Goal: Information Seeking & Learning: Find specific fact

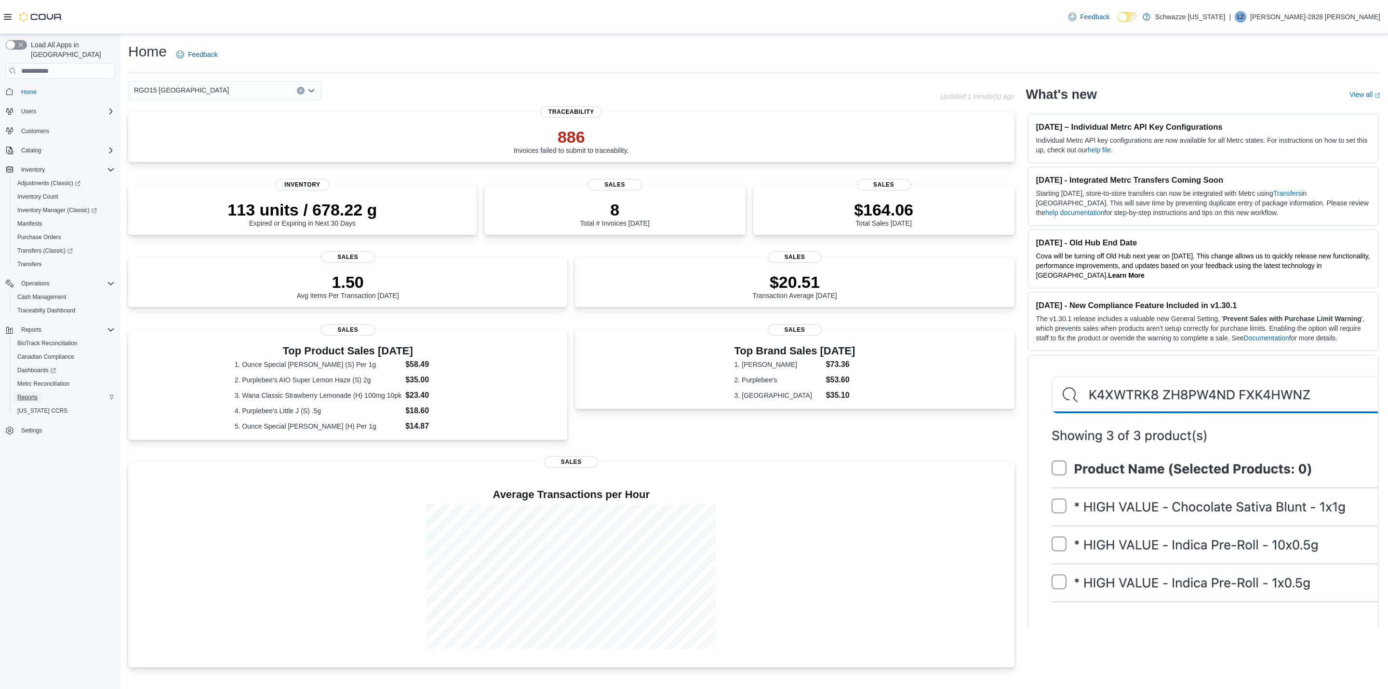
click at [31, 393] on span "Reports" at bounding box center [27, 397] width 20 height 8
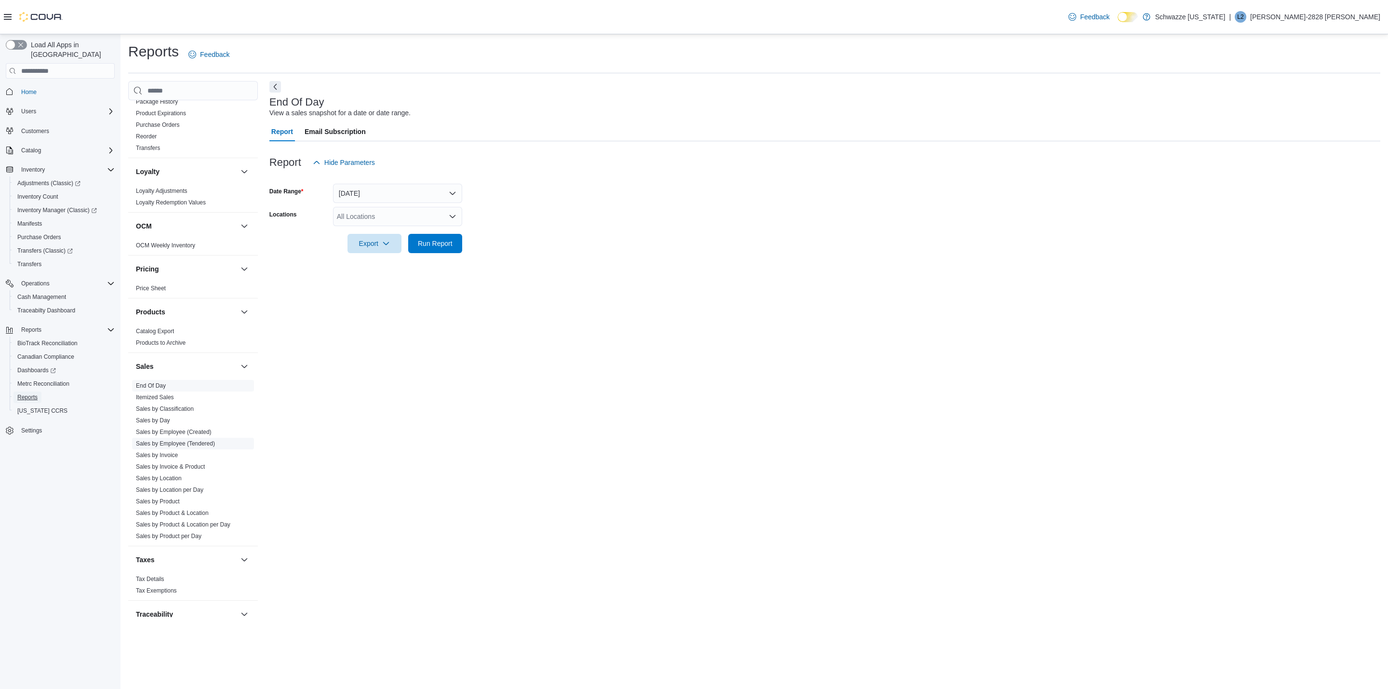
scroll to position [415, 0]
click at [165, 427] on link "Sales by Day" at bounding box center [153, 424] width 34 height 7
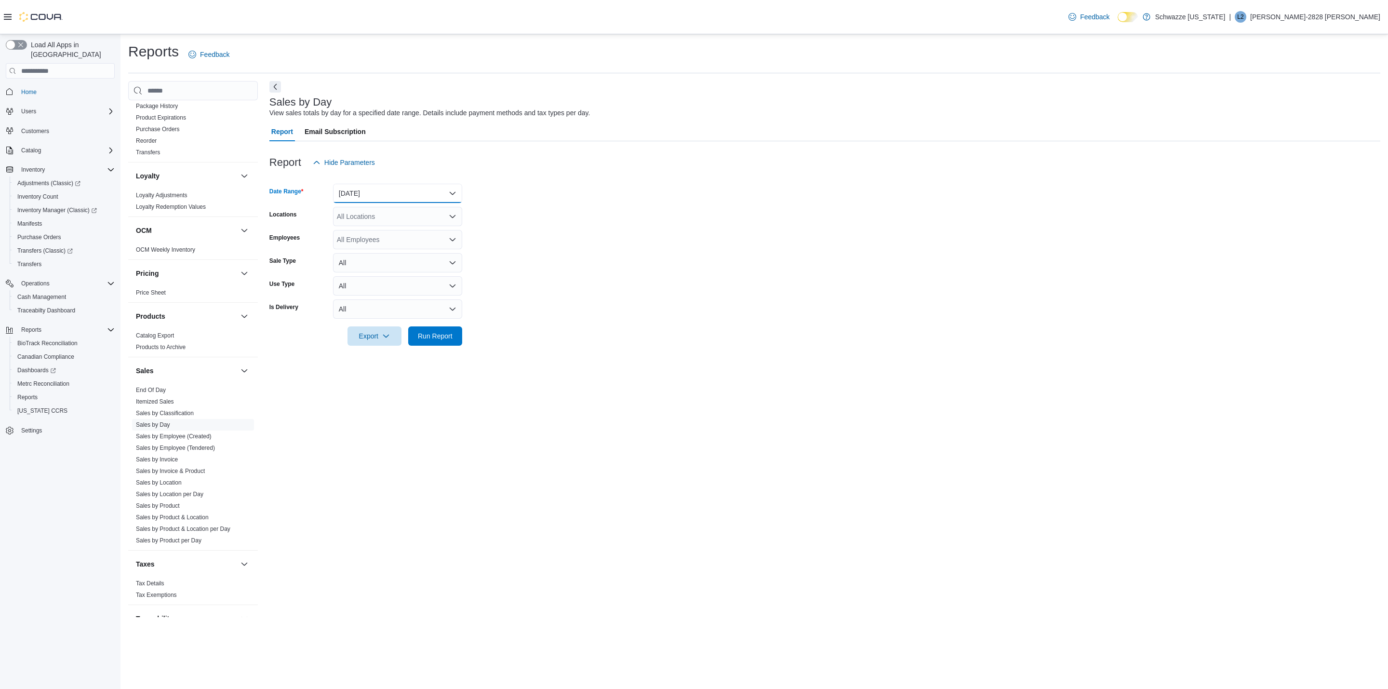
click at [397, 189] on button "Yesterday" at bounding box center [397, 193] width 129 height 19
click at [392, 232] on span "Today" at bounding box center [403, 232] width 110 height 12
click at [350, 228] on form "Date Range Today Locations All Locations Employees All Employees Sale Type All …" at bounding box center [824, 259] width 1111 height 174
click at [347, 222] on div "All Locations" at bounding box center [397, 216] width 129 height 19
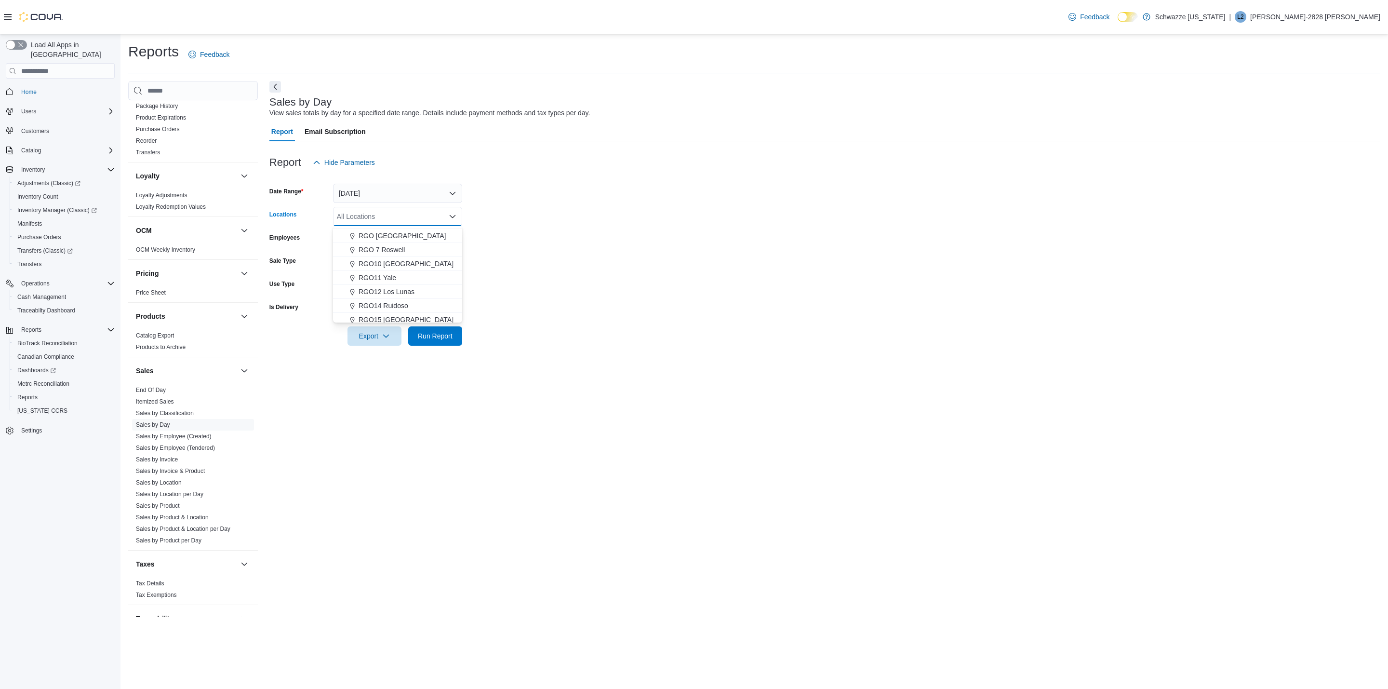
click at [403, 320] on span "RGO15 Sunland Park" at bounding box center [406, 320] width 95 height 10
click at [425, 333] on span "Run Report" at bounding box center [435, 336] width 35 height 10
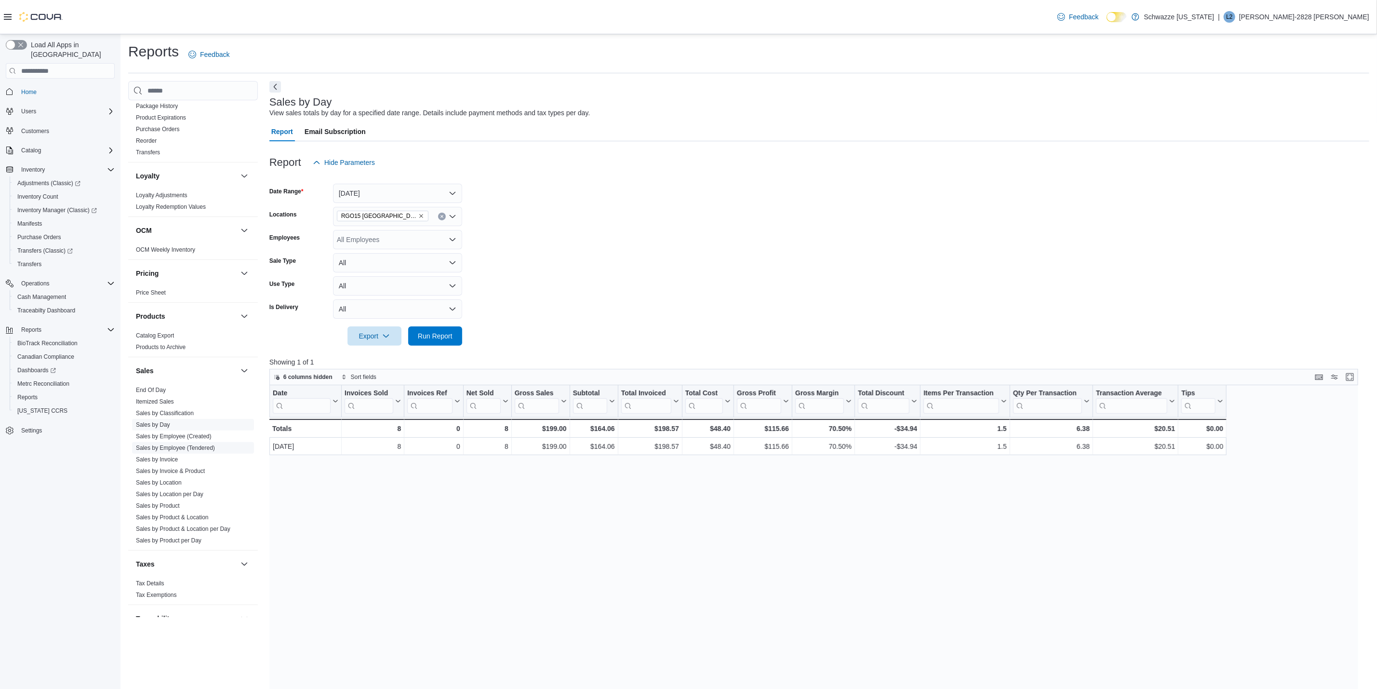
click at [196, 449] on link "Sales by Employee (Tendered)" at bounding box center [175, 447] width 79 height 7
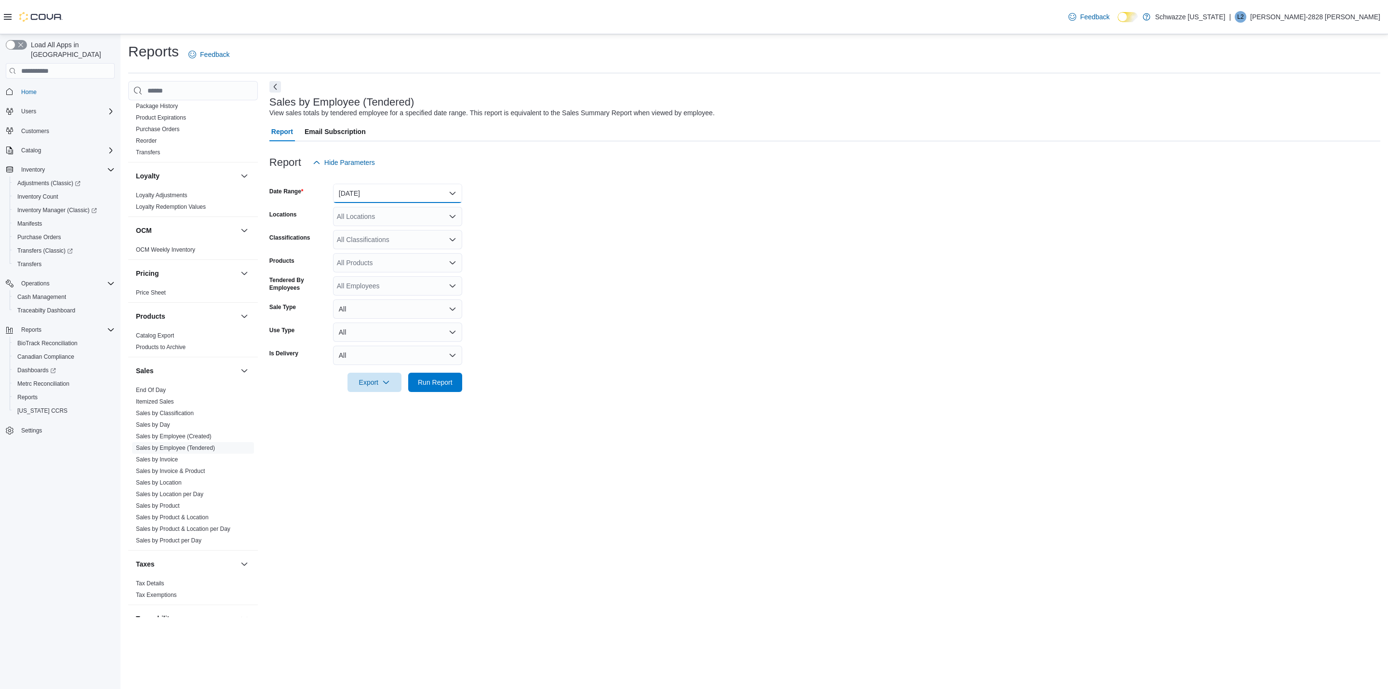
click at [353, 201] on button "Yesterday" at bounding box center [397, 193] width 129 height 19
click at [490, 189] on form "Date Range Yesterday Locations All Locations Classifications All Classification…" at bounding box center [824, 282] width 1111 height 220
click at [431, 207] on div "All Locations" at bounding box center [397, 216] width 129 height 19
type input "**"
click at [377, 249] on span "RGO15 [GEOGRAPHIC_DATA]" at bounding box center [406, 247] width 95 height 10
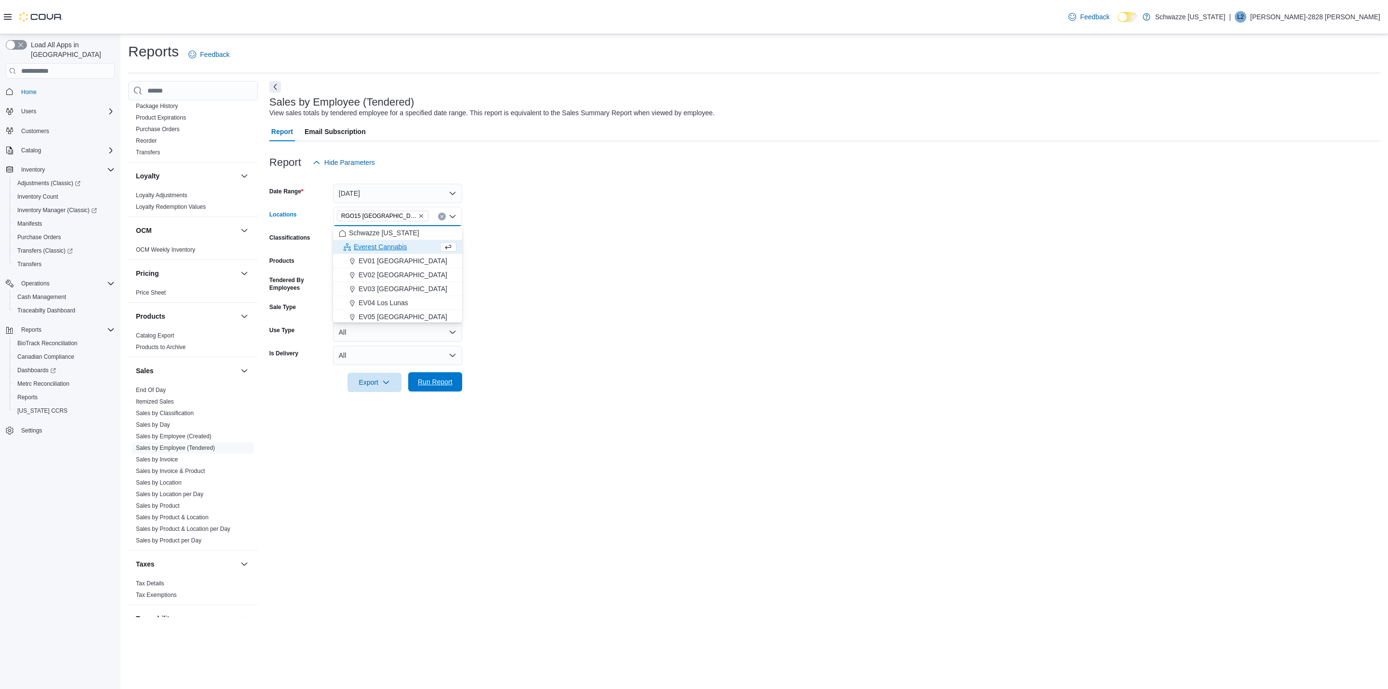
drag, startPoint x: 412, startPoint y: 372, endPoint x: 417, endPoint y: 372, distance: 4.8
click at [415, 372] on form "Date Range Yesterday Locations RGO15 Sunland Park Combo box. Selected. RGO15 Su…" at bounding box center [824, 282] width 1111 height 220
click at [424, 374] on span "Run Report" at bounding box center [435, 381] width 42 height 19
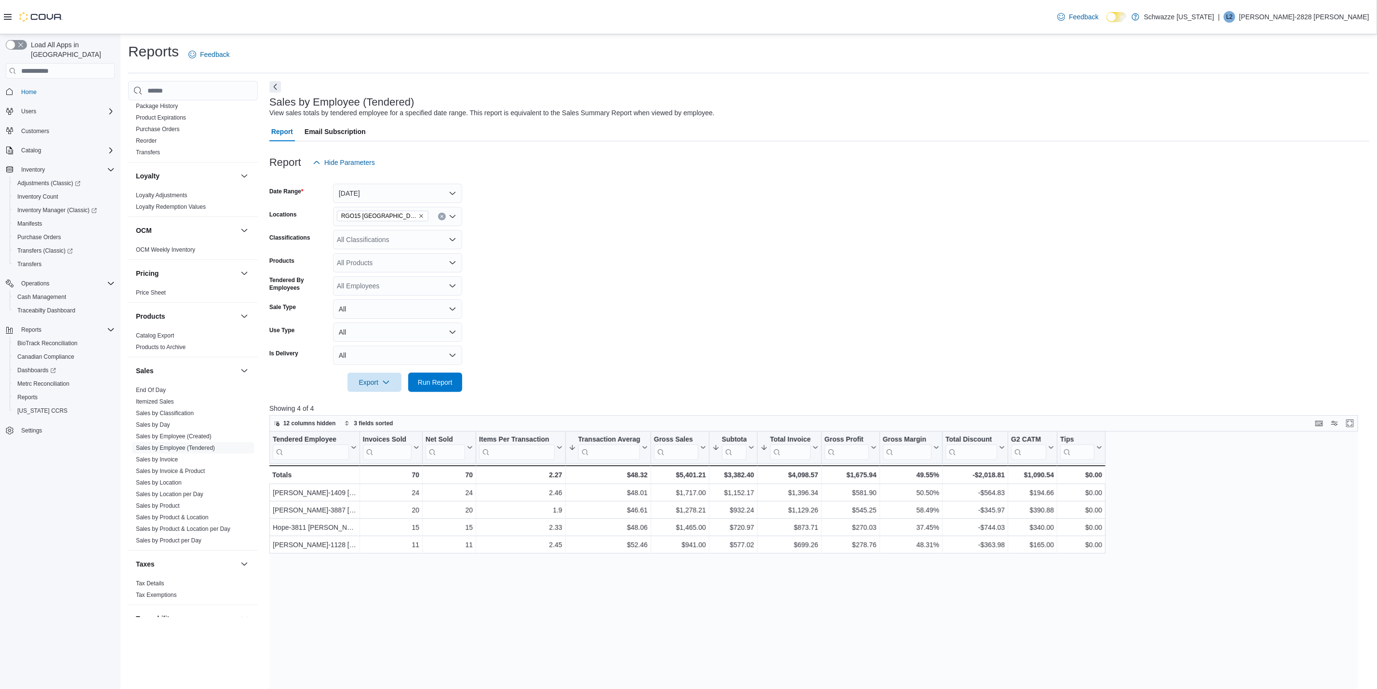
click at [782, 431] on div "12 columns hidden 3 fields sorted" at bounding box center [813, 423] width 1089 height 16
click at [368, 198] on button "Yesterday" at bounding box center [397, 193] width 129 height 19
click at [366, 228] on span "Today" at bounding box center [403, 232] width 110 height 12
click at [448, 385] on span "Run Report" at bounding box center [435, 382] width 35 height 10
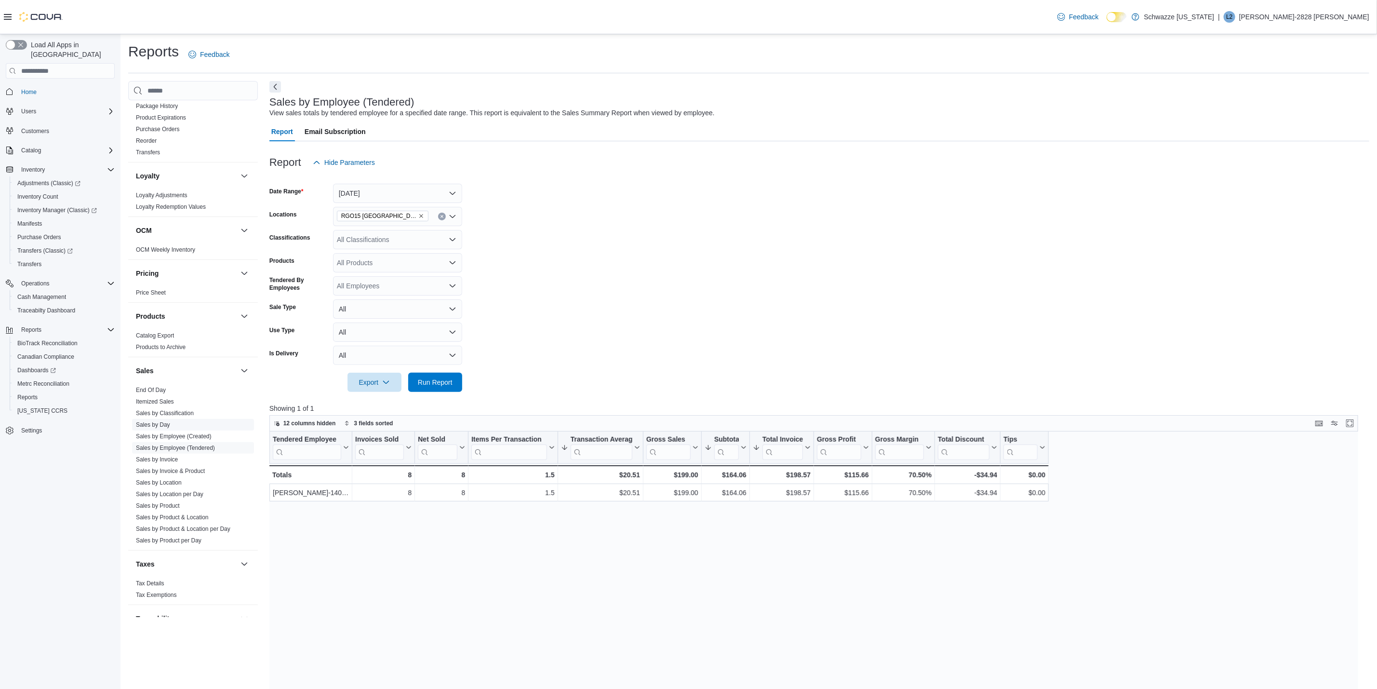
click at [164, 424] on link "Sales by Day" at bounding box center [153, 424] width 34 height 7
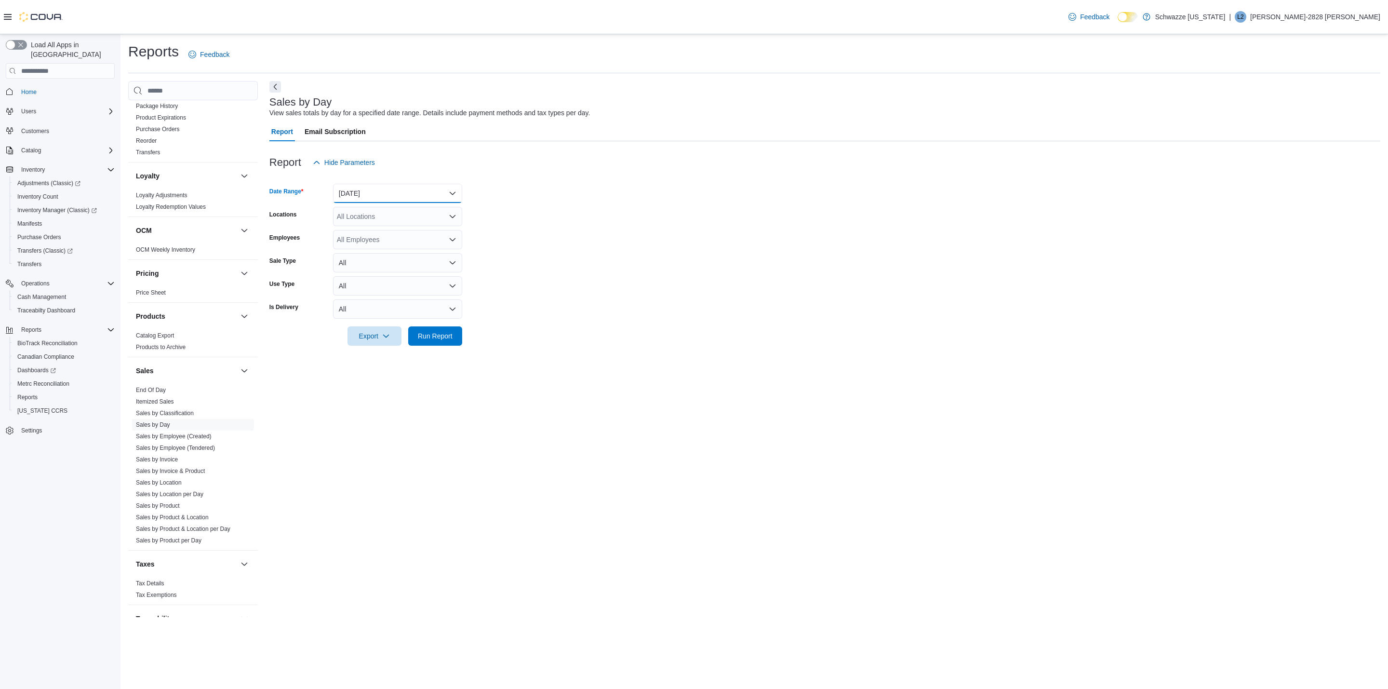
click at [405, 195] on button "Yesterday" at bounding box center [397, 193] width 129 height 19
click at [349, 213] on span "Custom Date" at bounding box center [403, 213] width 110 height 12
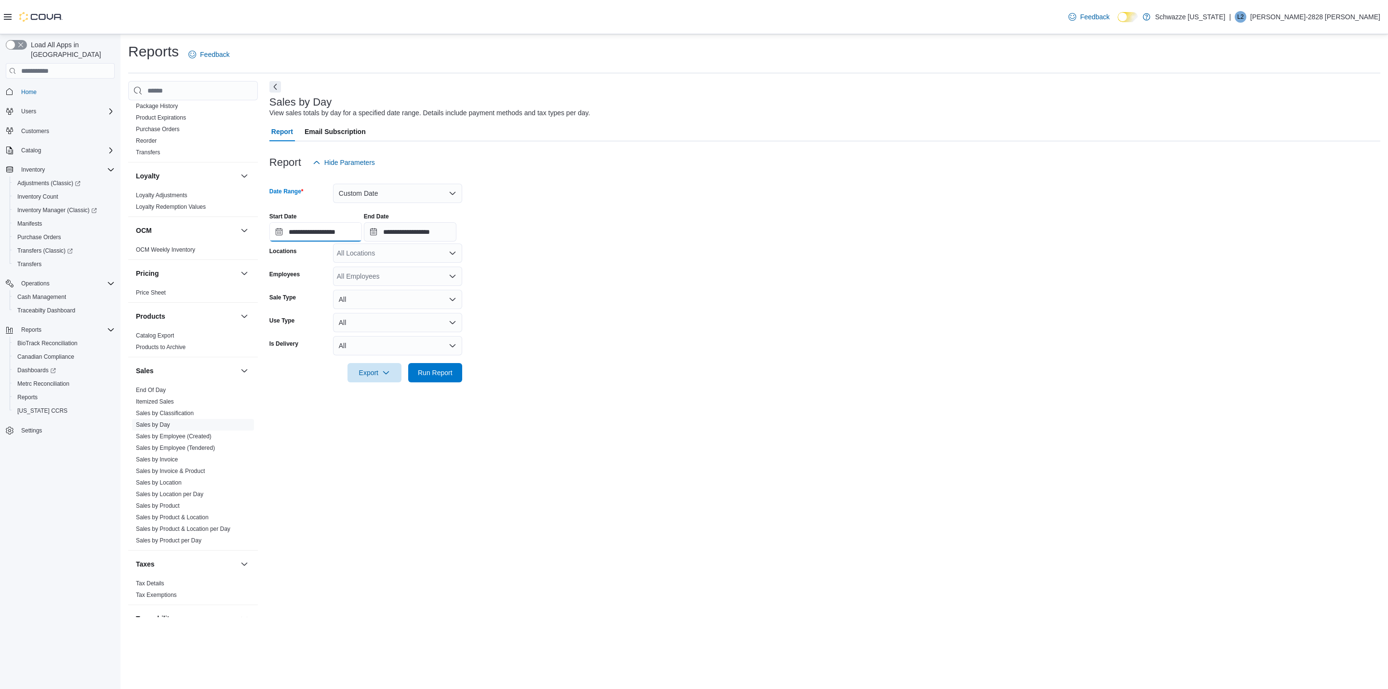
click at [298, 231] on input "**********" at bounding box center [315, 231] width 93 height 19
click at [284, 311] on div "3" at bounding box center [281, 306] width 17 height 17
type input "**********"
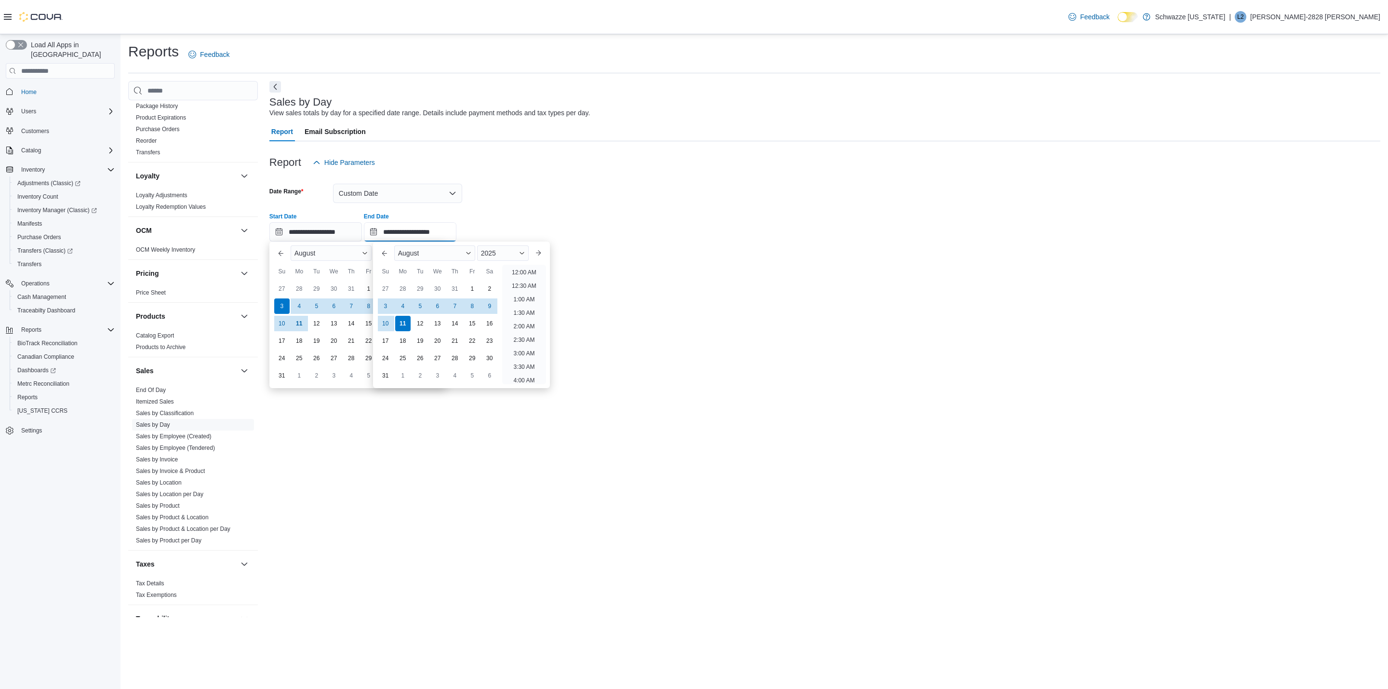
click at [414, 234] on input "**********" at bounding box center [410, 231] width 93 height 19
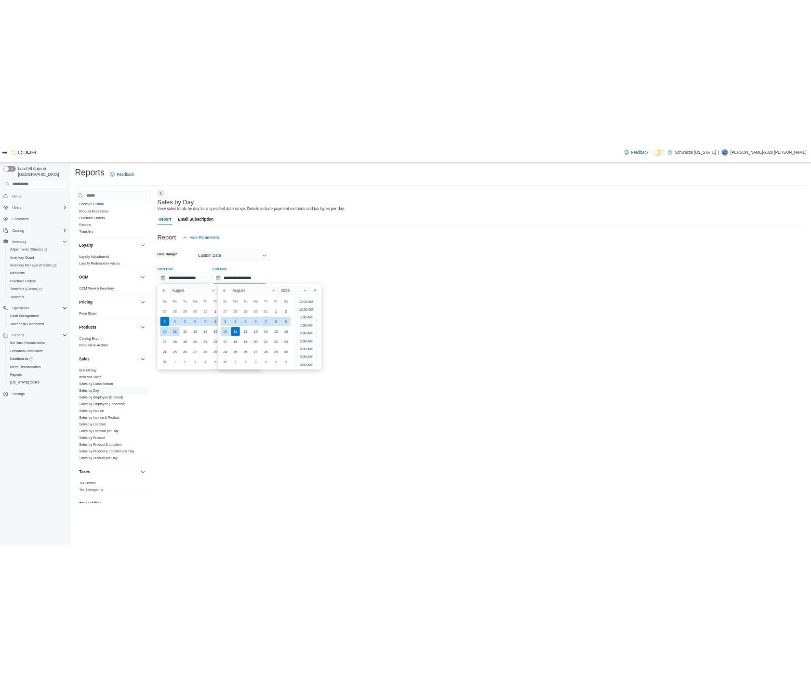
scroll to position [530, 0]
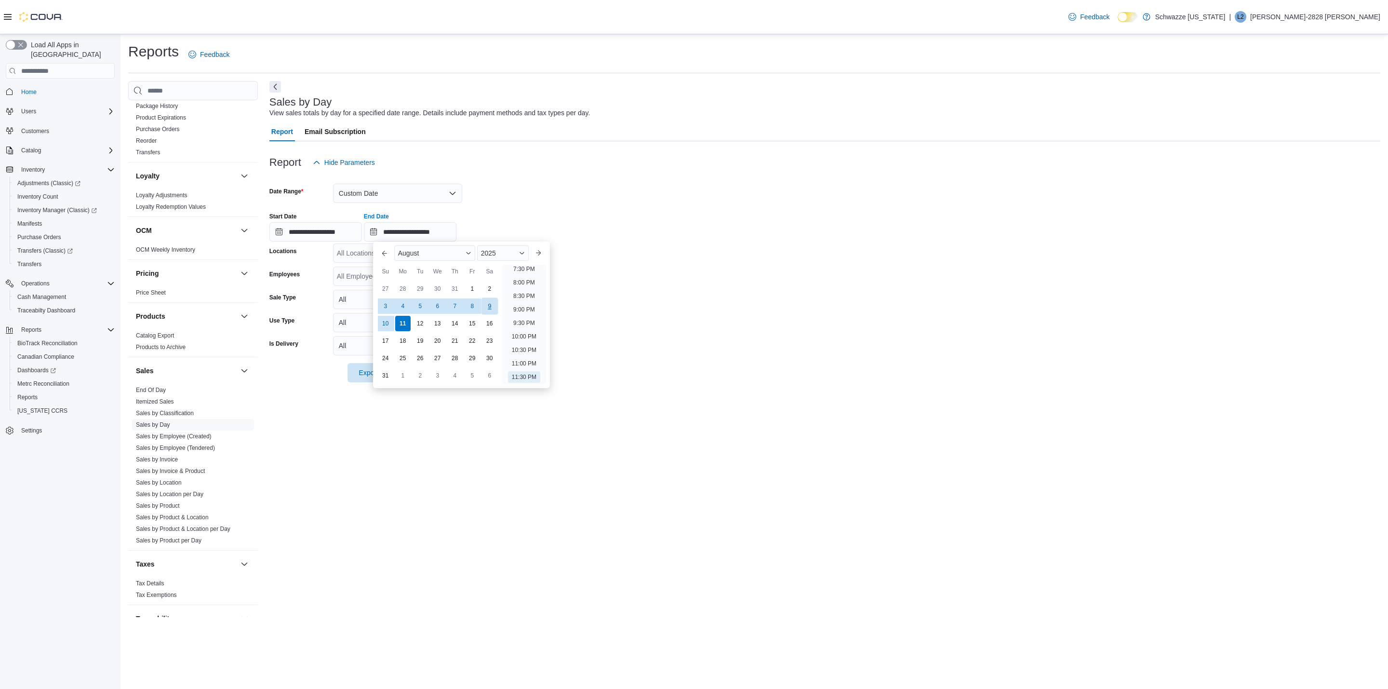
click at [489, 308] on div "9" at bounding box center [489, 306] width 17 height 17
type input "**********"
click at [630, 312] on form "**********" at bounding box center [824, 277] width 1111 height 210
click at [412, 255] on div "All Locations" at bounding box center [397, 252] width 129 height 19
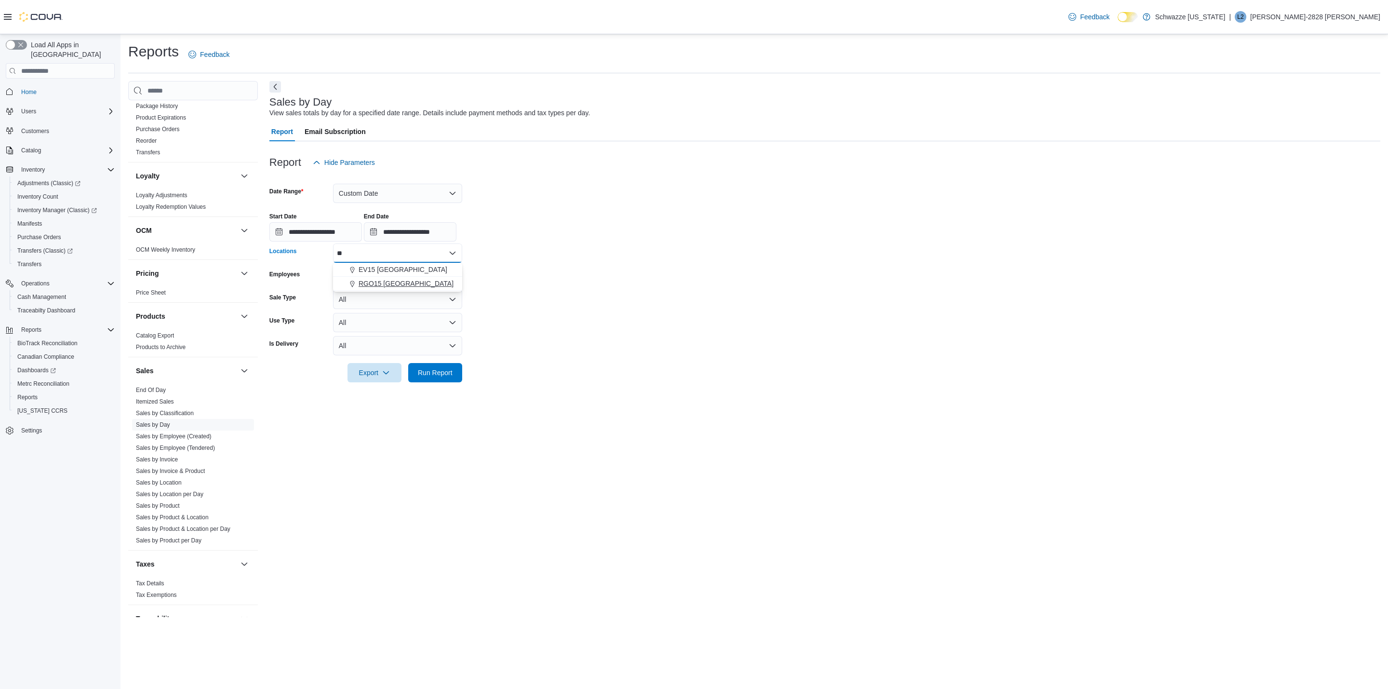
type input "**"
click at [411, 277] on button "RGO15 [GEOGRAPHIC_DATA]" at bounding box center [397, 284] width 129 height 14
click at [425, 366] on span "Run Report" at bounding box center [435, 371] width 42 height 19
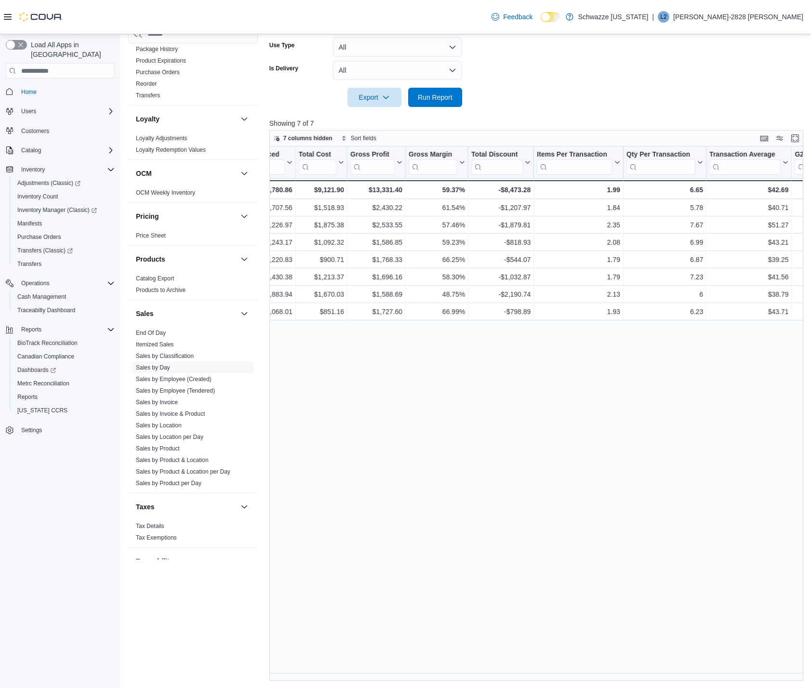
scroll to position [0, 391]
click at [461, 403] on div "Date Click to view column header actions Invoices Sold Click to view column hea…" at bounding box center [538, 414] width 539 height 534
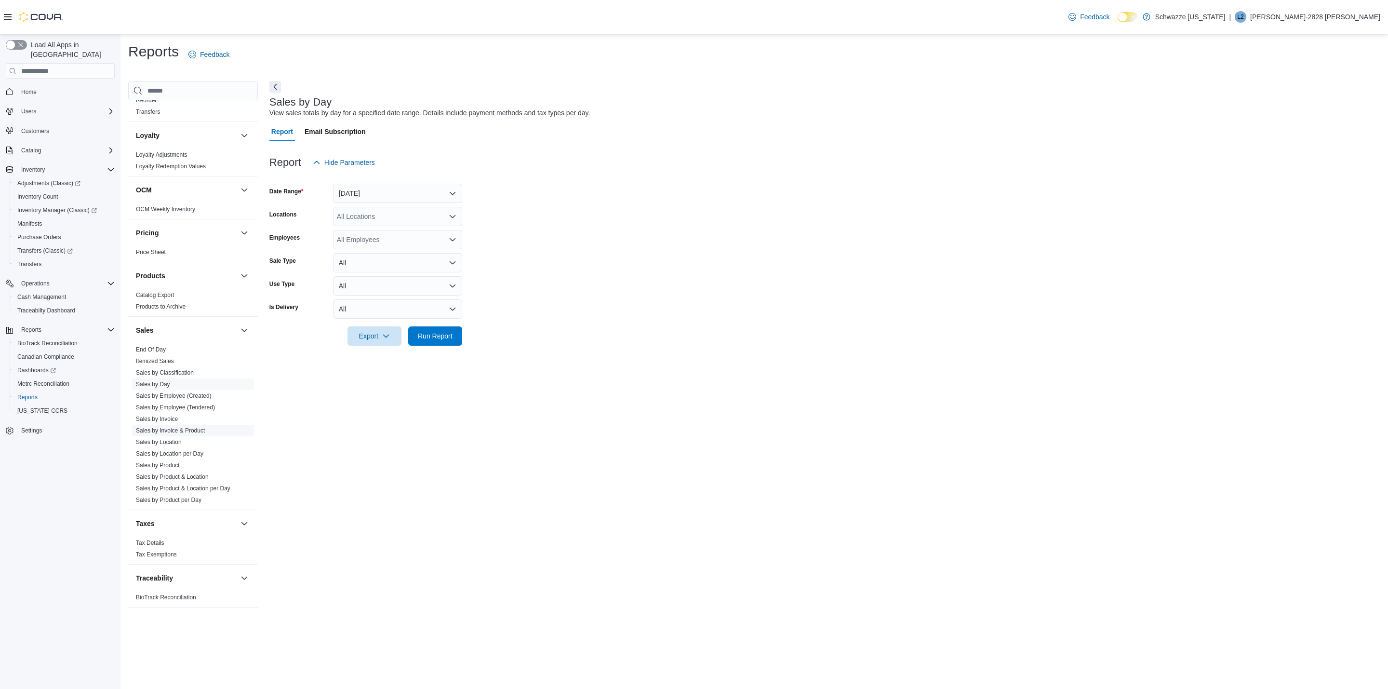
scroll to position [458, 0]
click at [170, 415] on link "Sales by Invoice" at bounding box center [157, 418] width 42 height 7
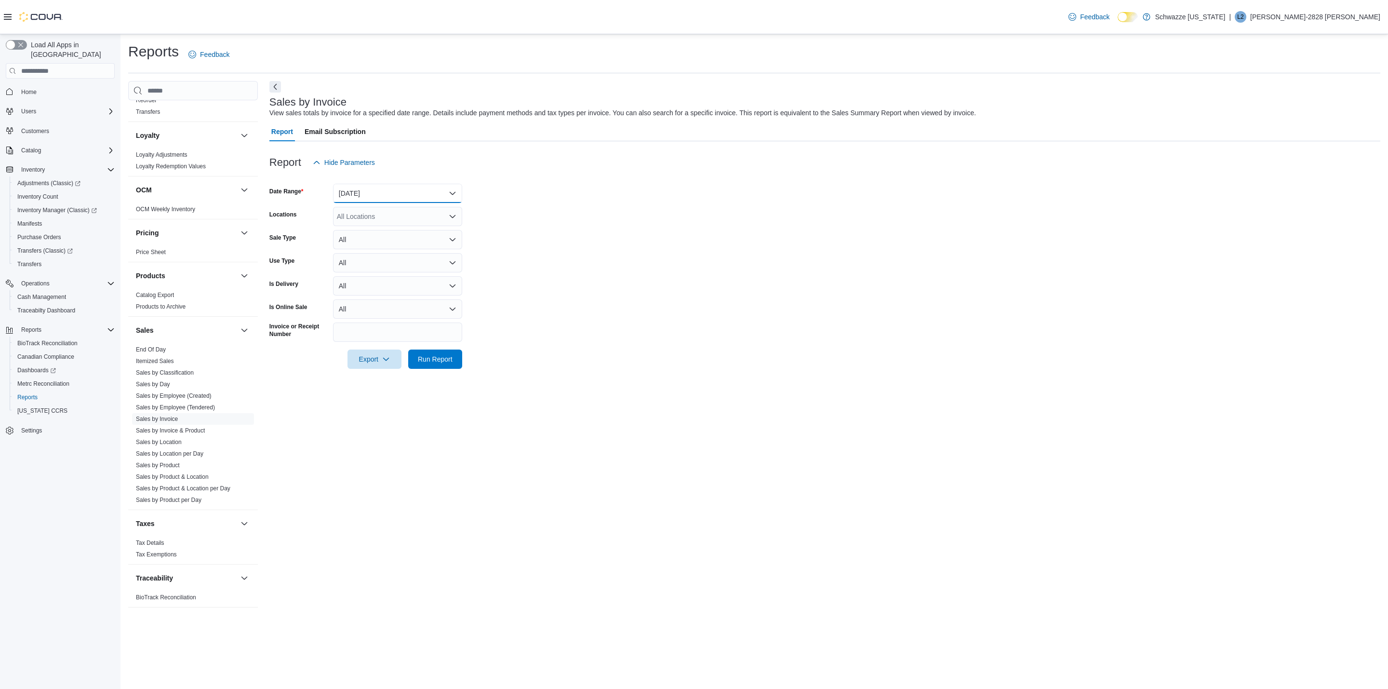
click at [402, 196] on button "Yesterday" at bounding box center [397, 193] width 129 height 19
click at [374, 214] on span "Custom Date" at bounding box center [403, 213] width 110 height 12
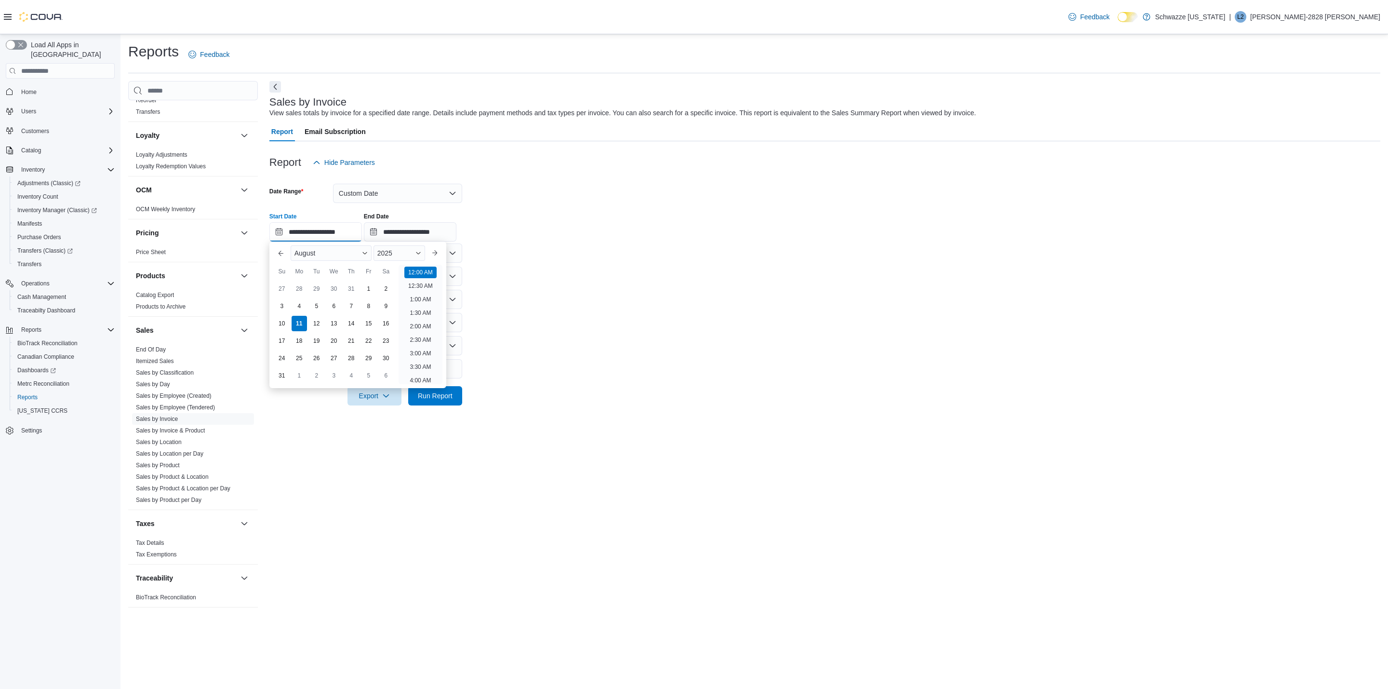
click at [329, 232] on input "**********" at bounding box center [315, 231] width 93 height 19
drag, startPoint x: 365, startPoint y: 283, endPoint x: 607, endPoint y: 294, distance: 242.6
click at [371, 283] on div "1" at bounding box center [368, 288] width 15 height 15
type input "**********"
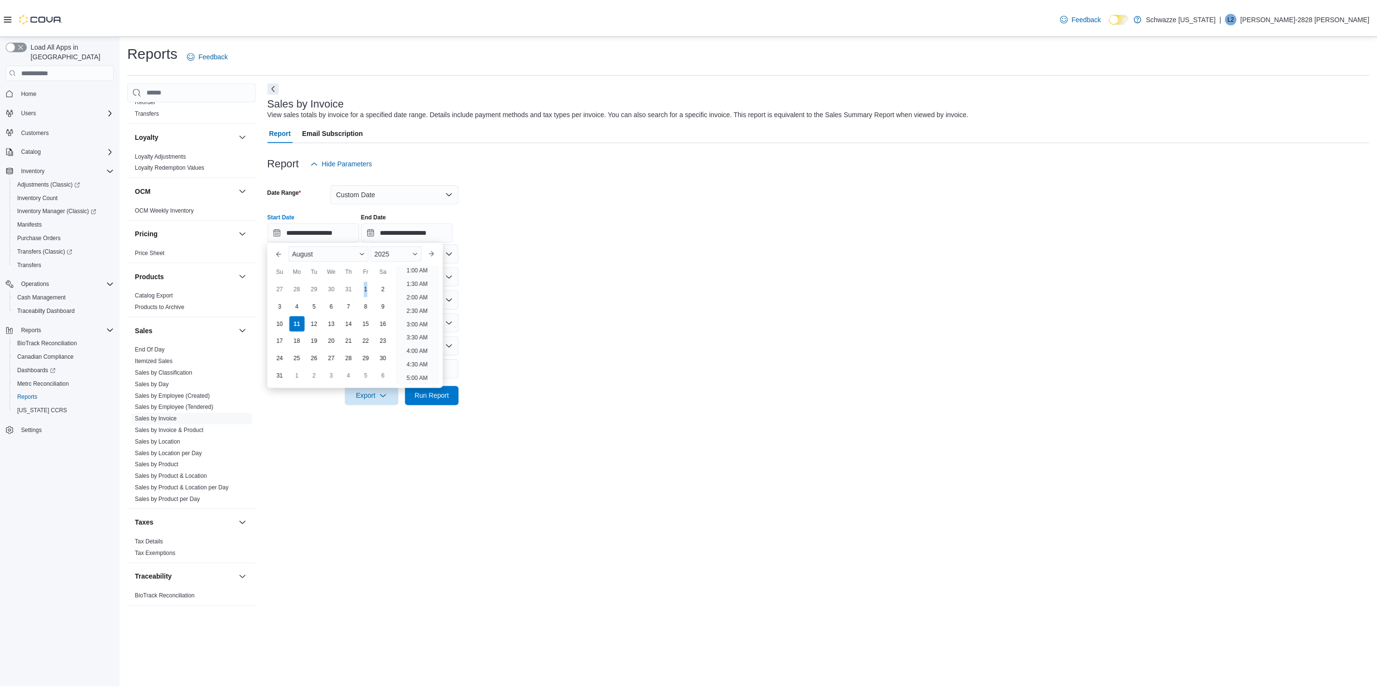
scroll to position [2, 0]
click at [615, 294] on form "**********" at bounding box center [824, 288] width 1111 height 233
click at [399, 252] on div "All Locations" at bounding box center [397, 252] width 129 height 19
type input "**"
click at [420, 286] on span "RGO15 Sunland Park" at bounding box center [406, 284] width 95 height 10
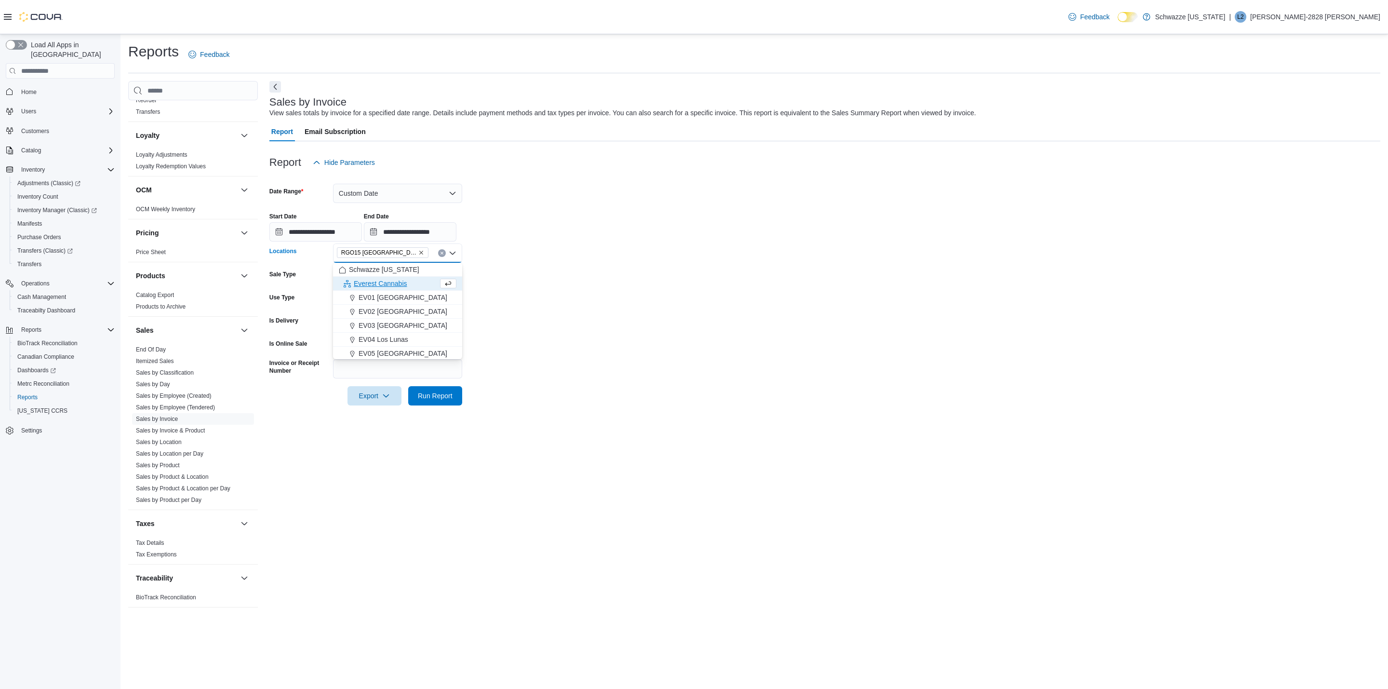
click at [525, 324] on form "**********" at bounding box center [824, 288] width 1111 height 233
click at [445, 397] on span "Run Report" at bounding box center [435, 395] width 35 height 10
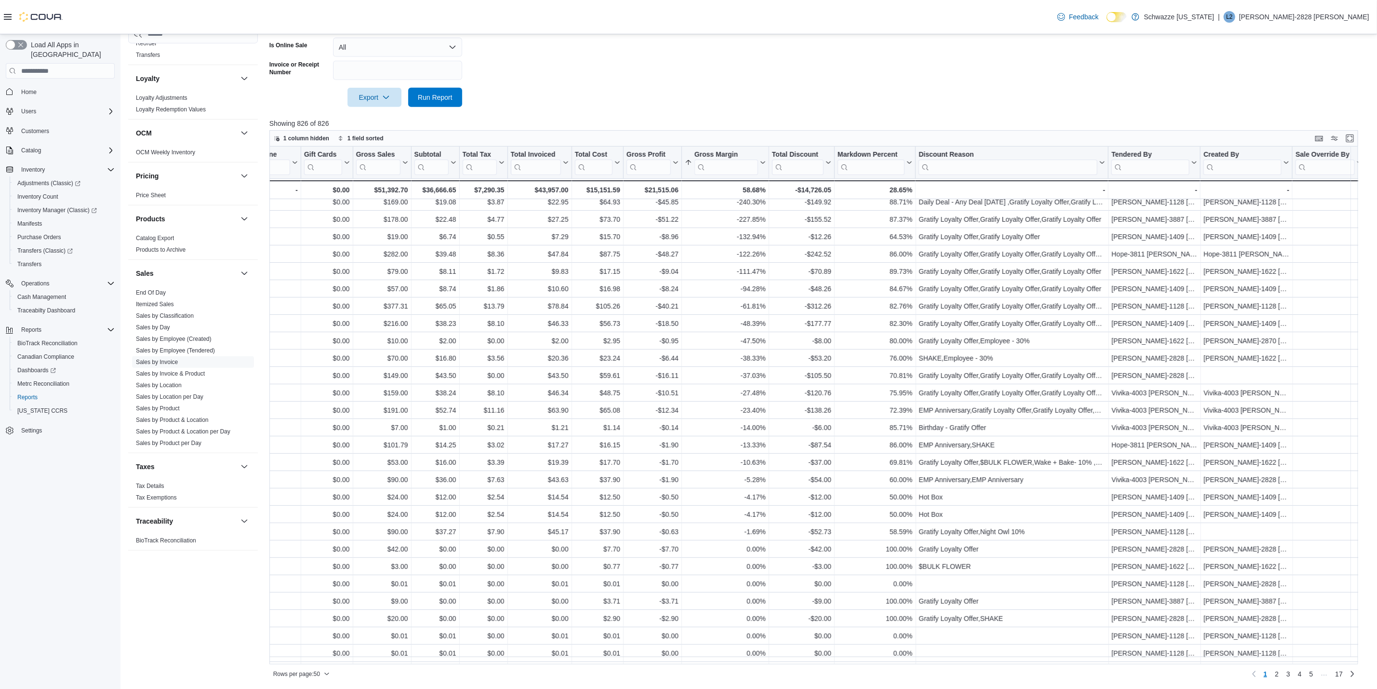
scroll to position [145, 521]
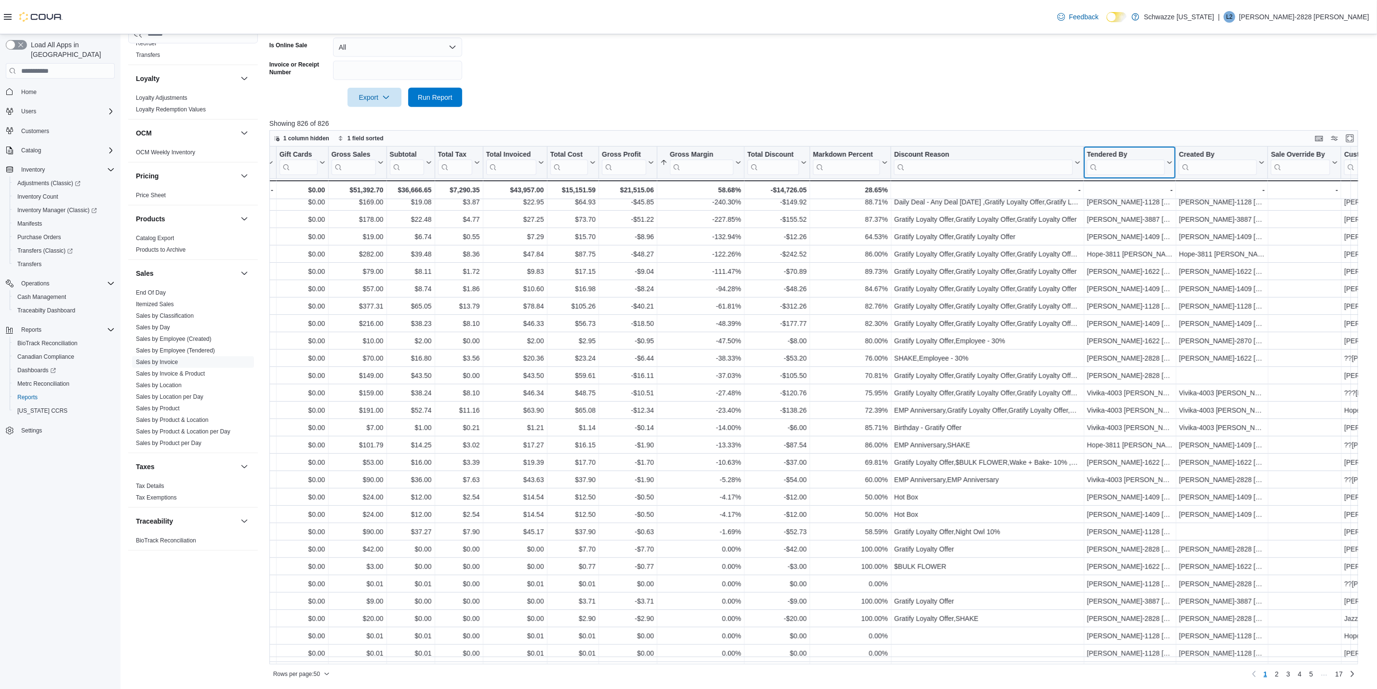
click at [1118, 168] on input "search" at bounding box center [1126, 167] width 78 height 15
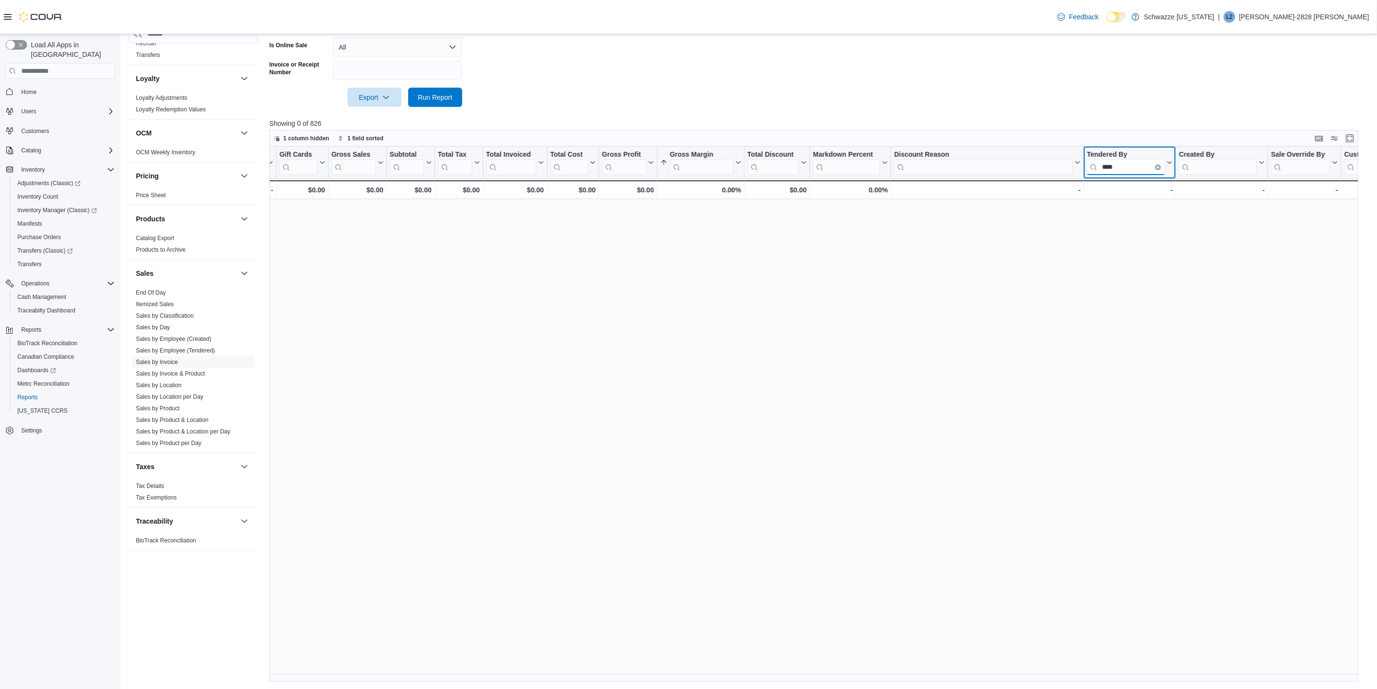
scroll to position [0, 521]
type input "*"
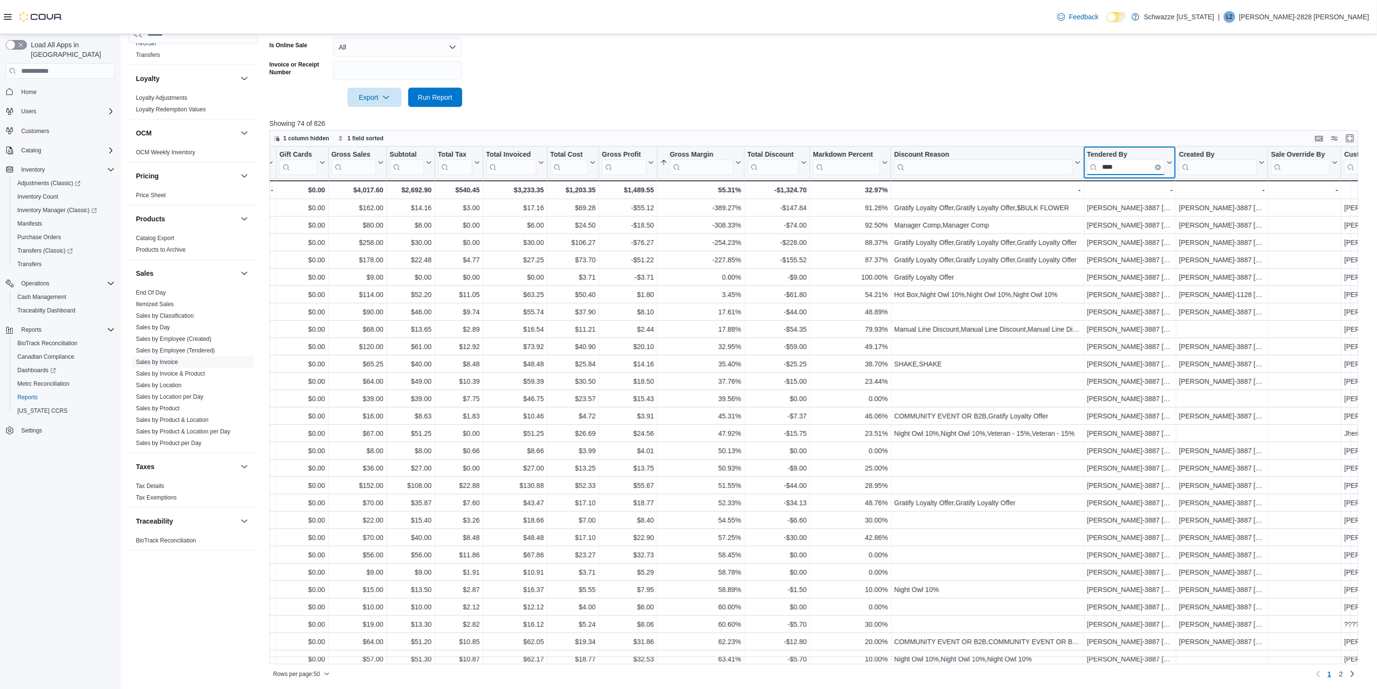
type input "****"
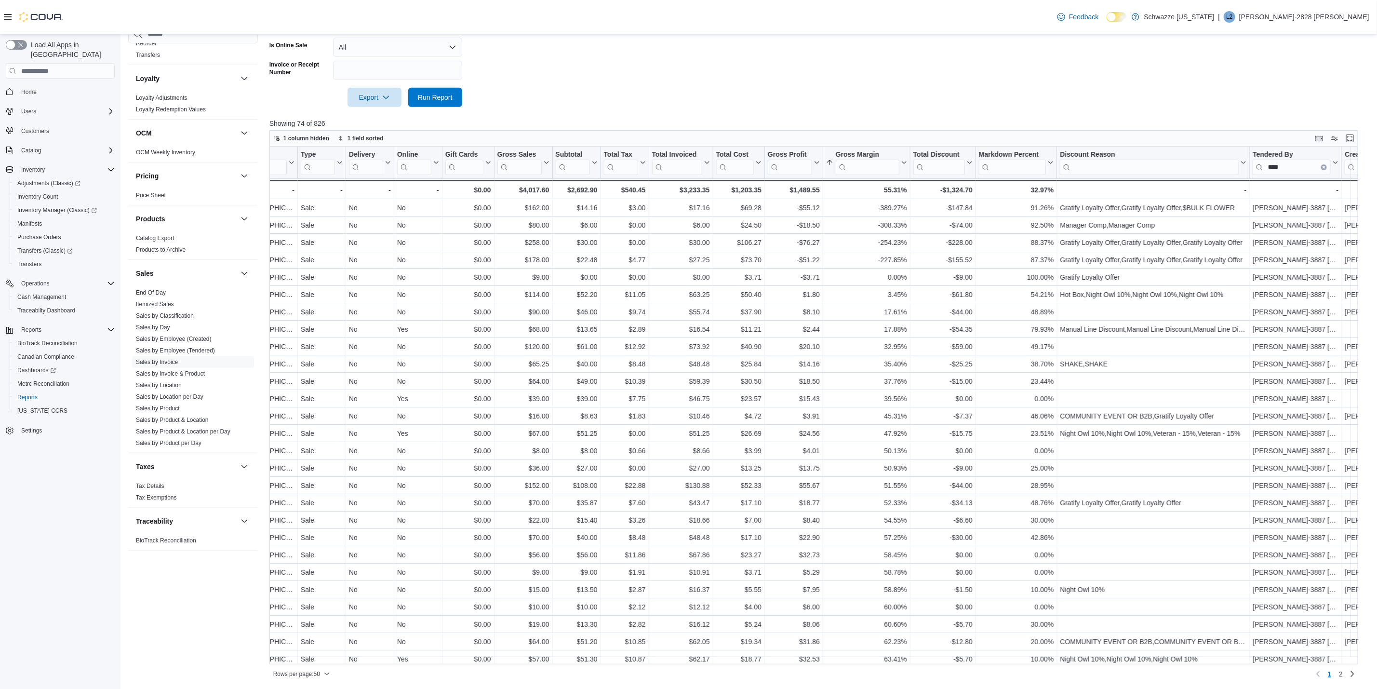
scroll to position [0, 0]
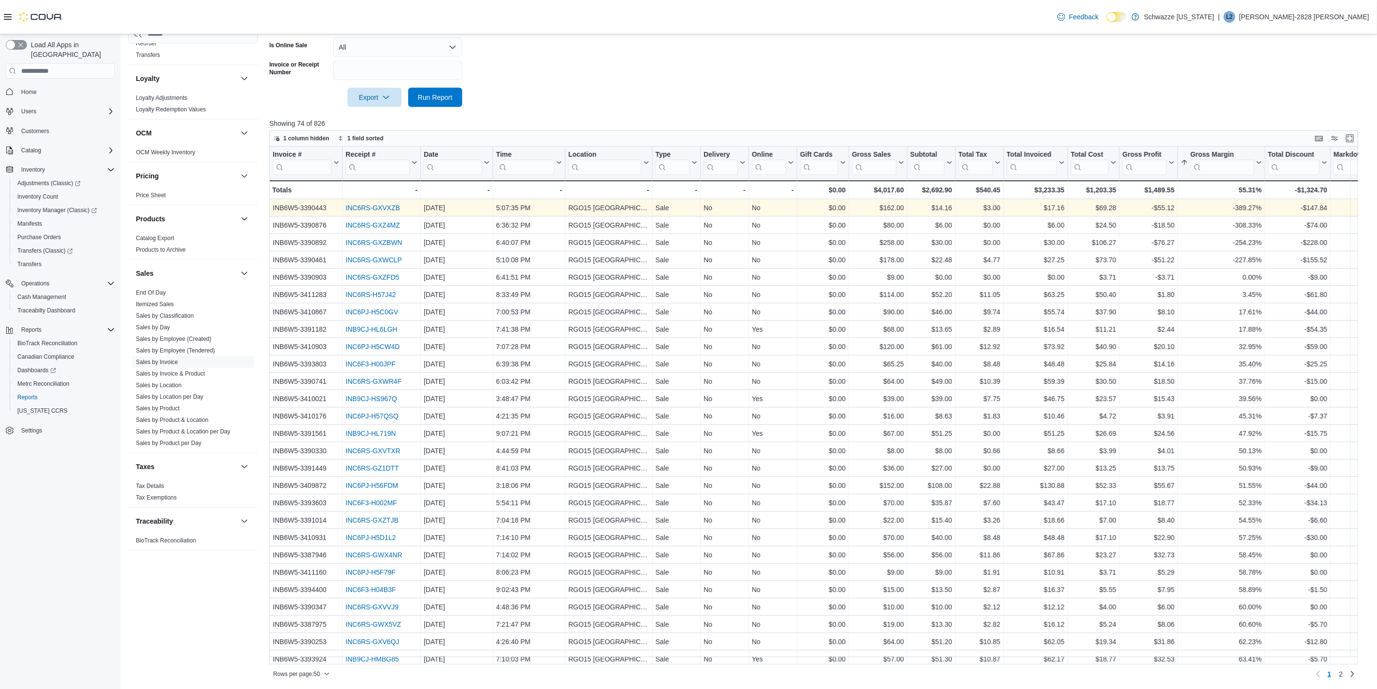
click at [374, 205] on link "INC6RS-GXVXZB" at bounding box center [373, 208] width 54 height 8
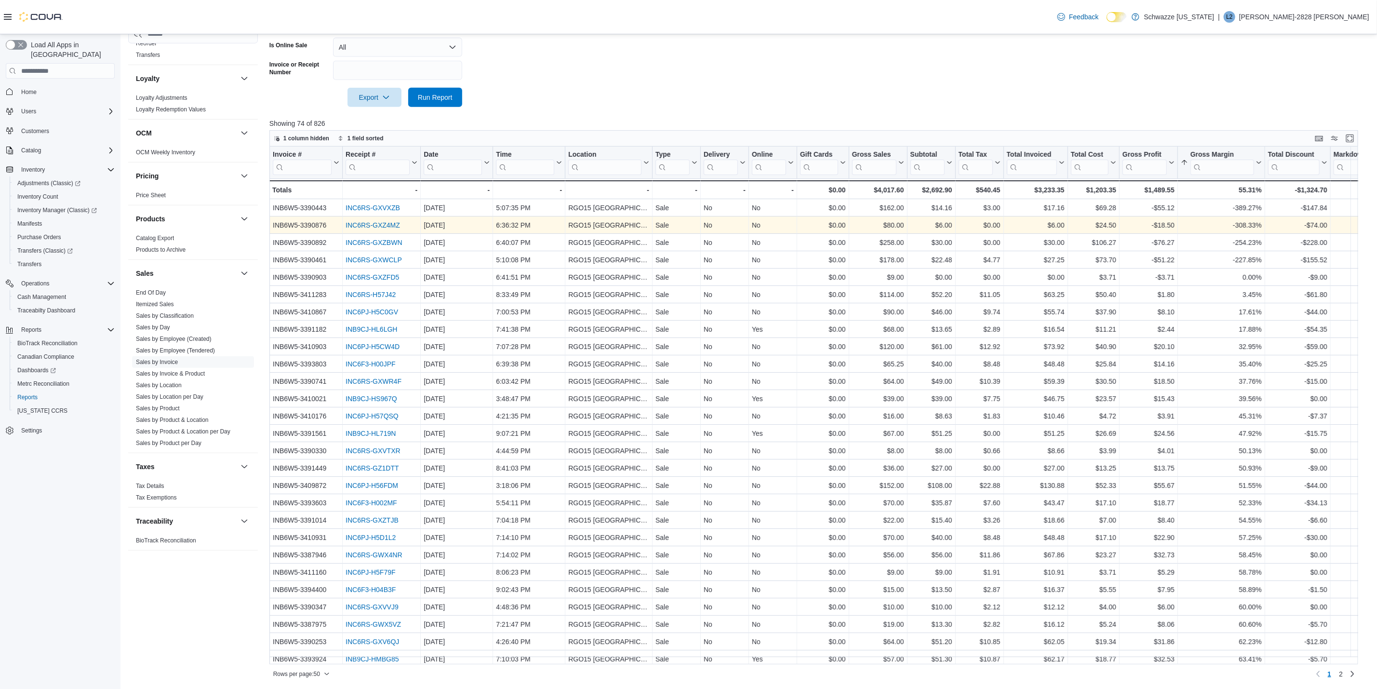
click at [387, 222] on link "INC6RS-GXZ4MZ" at bounding box center [373, 226] width 54 height 8
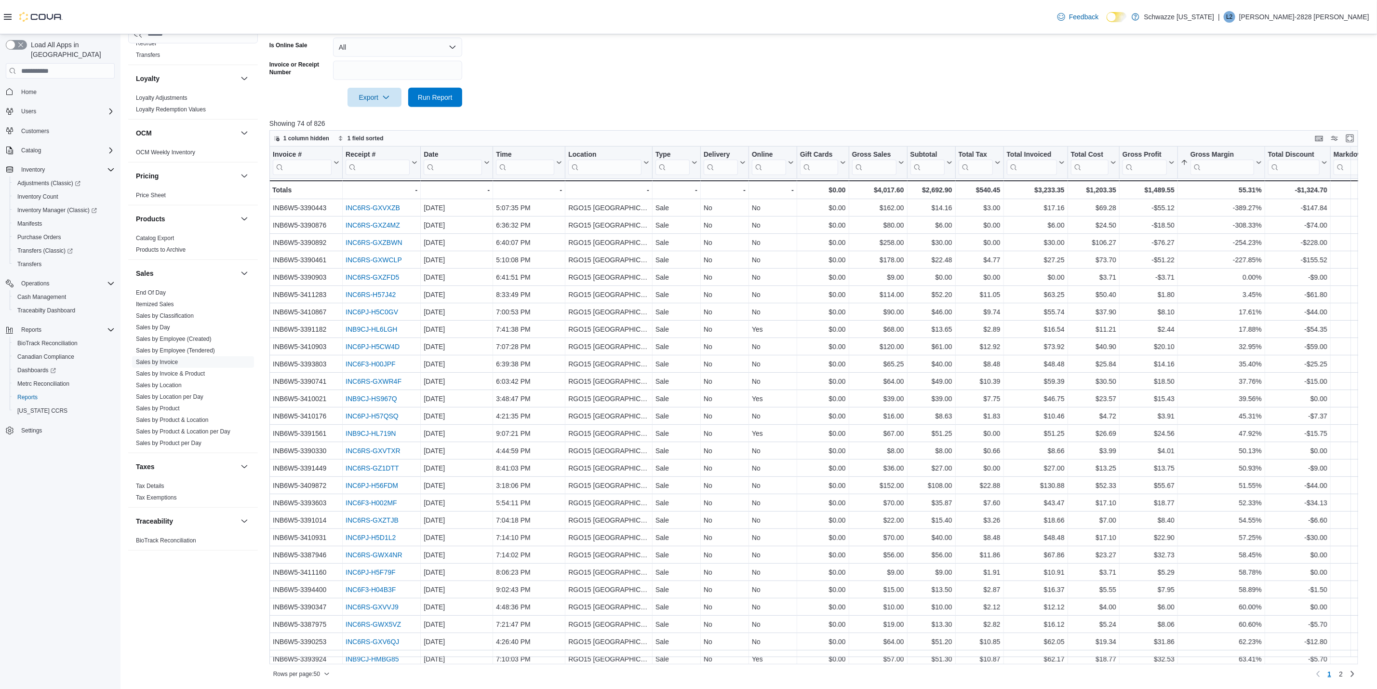
scroll to position [0, 73]
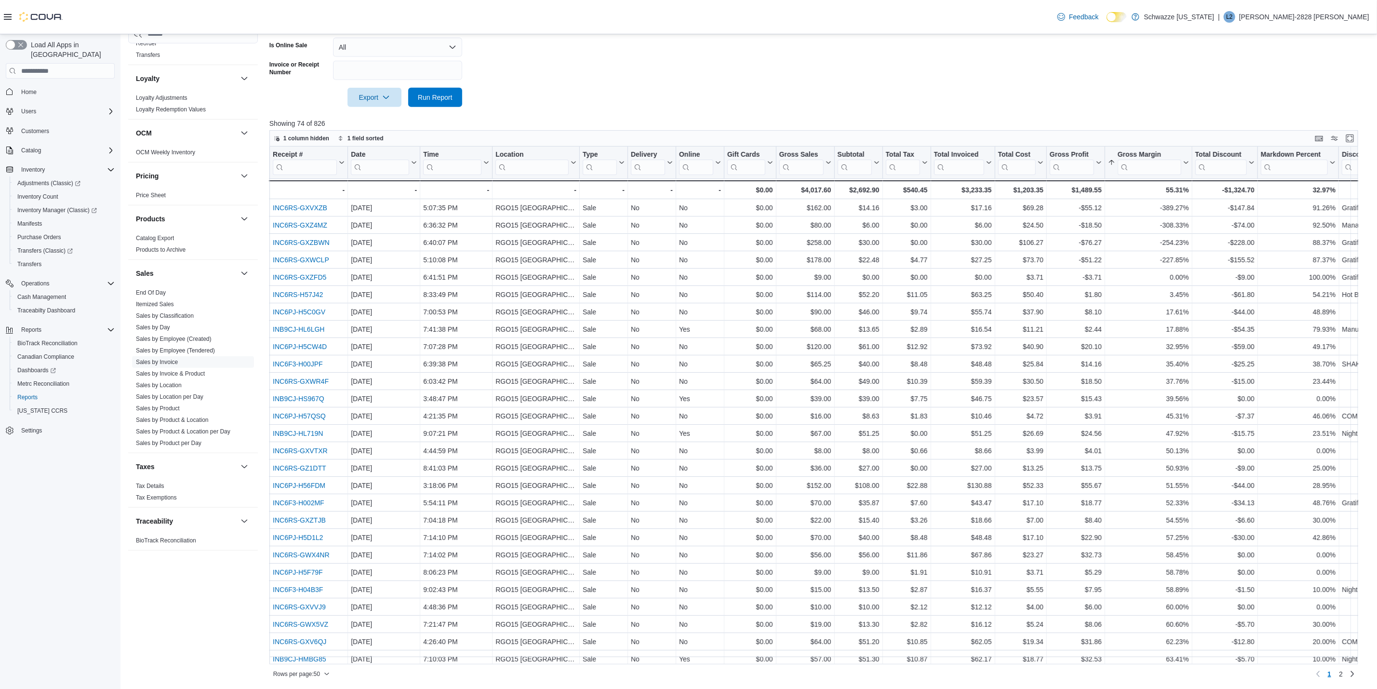
click at [385, 236] on div "Invoice # Click to view column header actions Receipt # Click to view column he…" at bounding box center [819, 405] width 1100 height 517
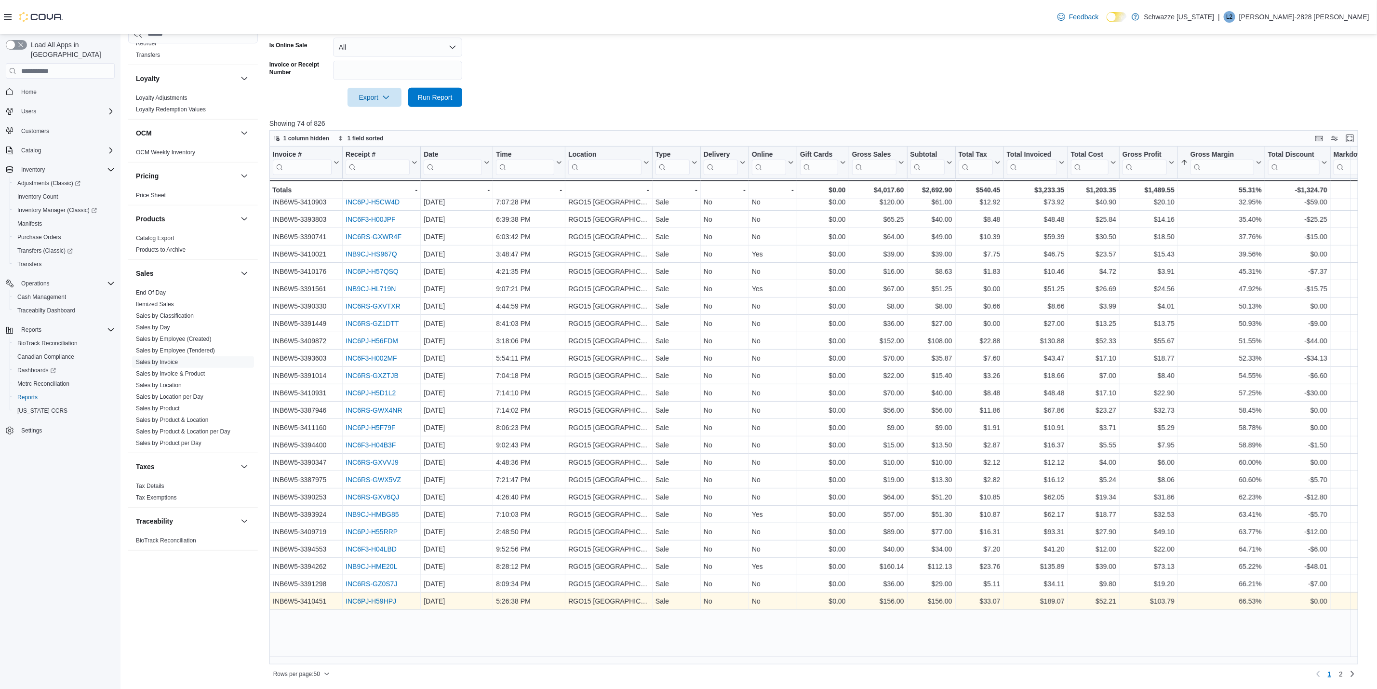
scroll to position [0, 0]
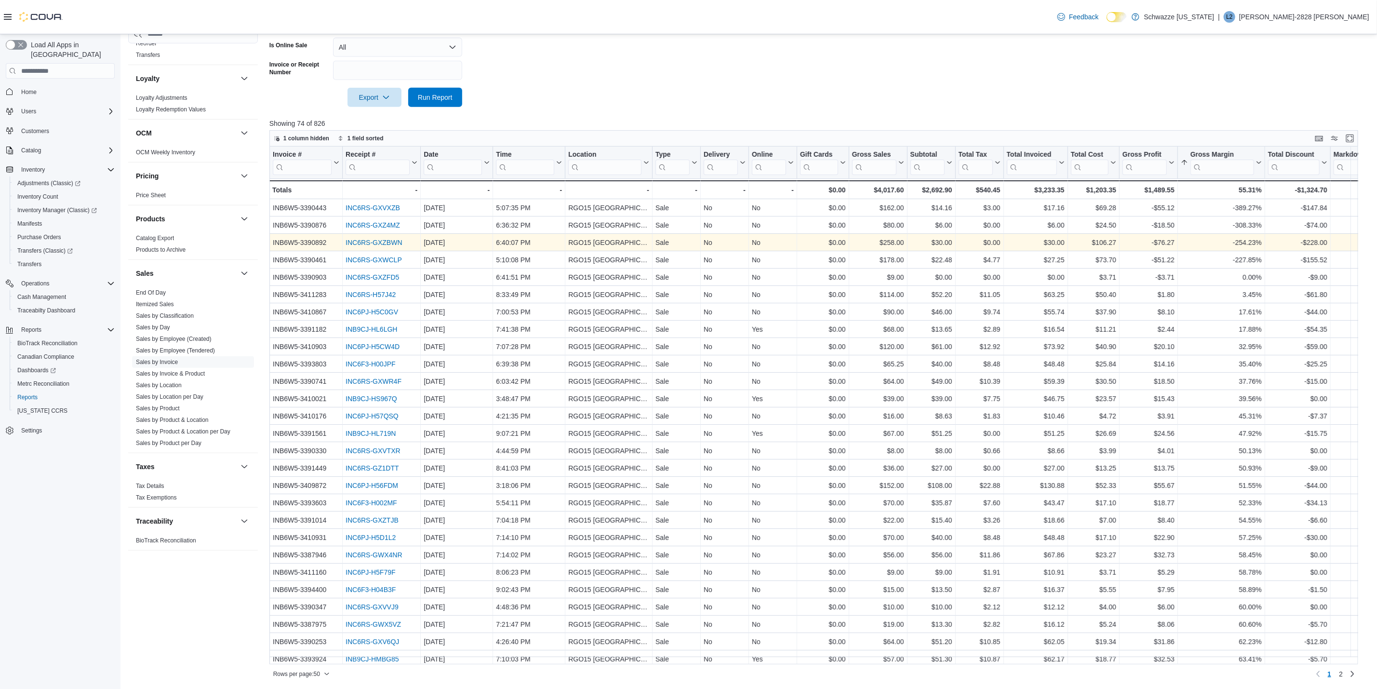
click at [373, 244] on link "INC6RS-GXZBWN" at bounding box center [374, 243] width 56 height 8
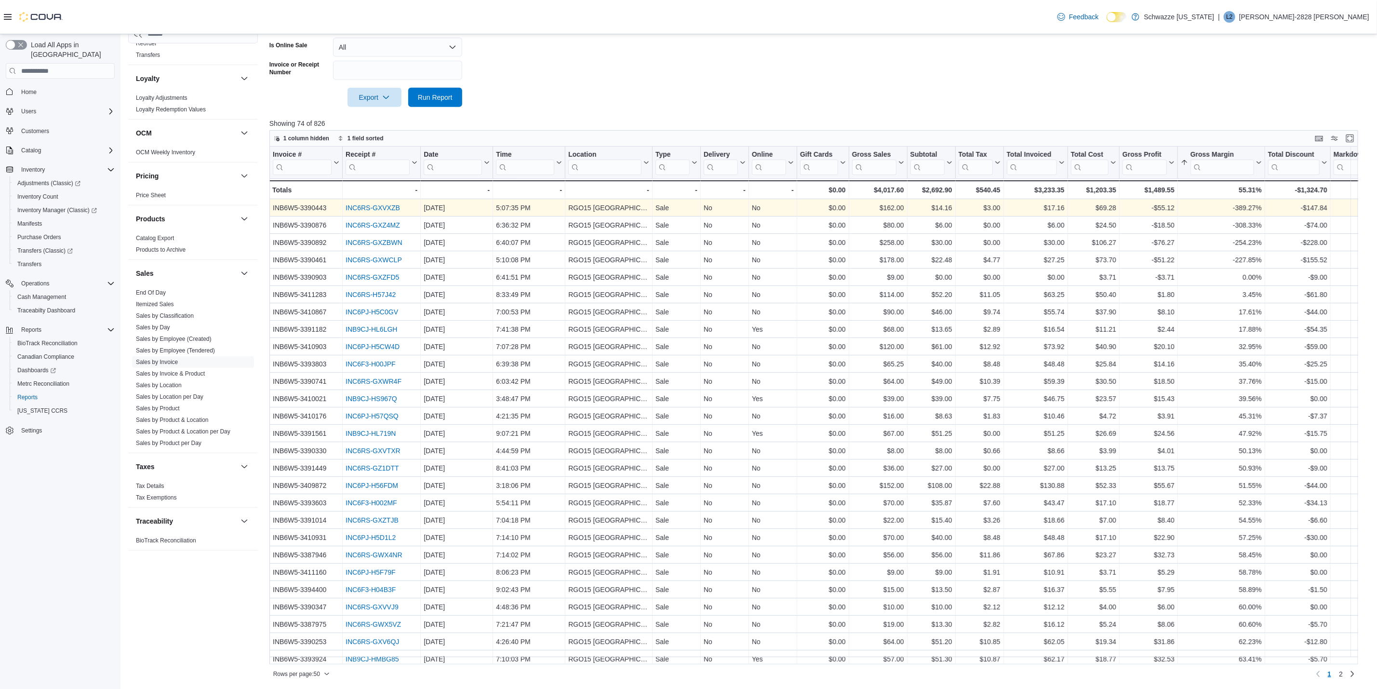
click at [384, 207] on link "INC6RS-GXVXZB" at bounding box center [373, 208] width 54 height 8
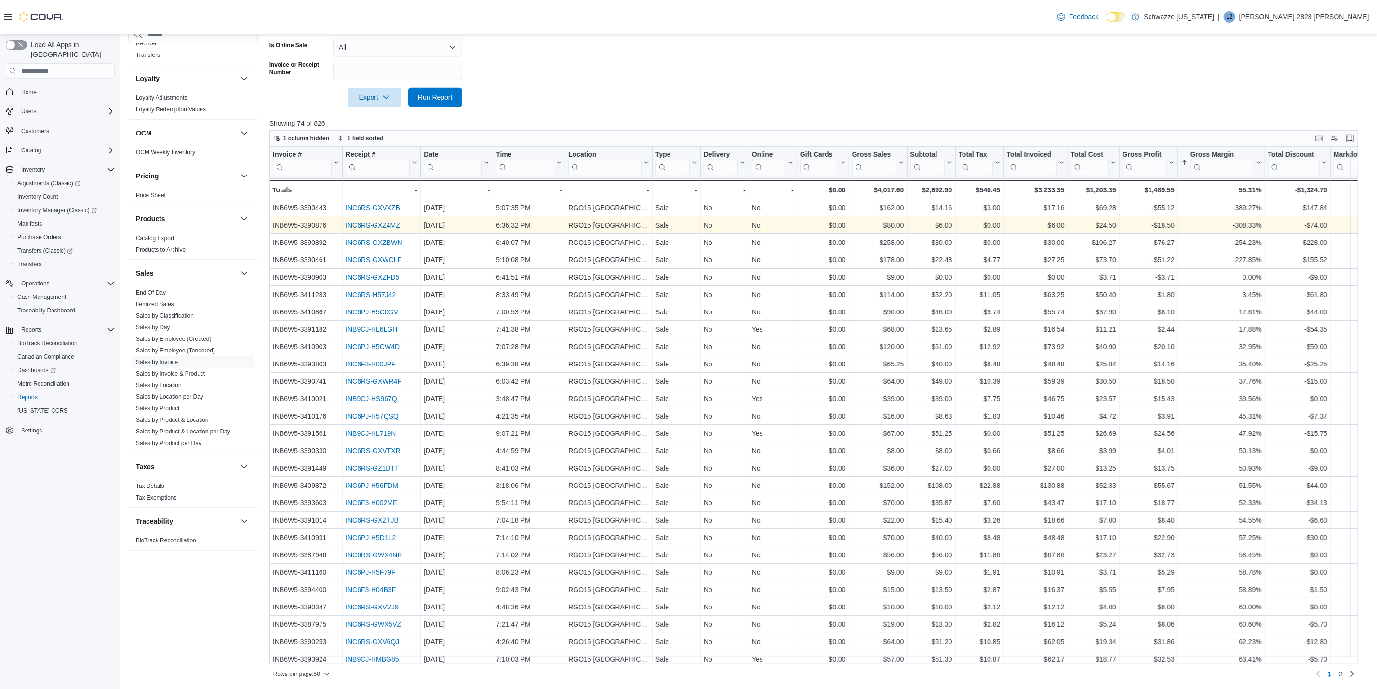
click at [382, 227] on link "INC6RS-GXZ4MZ" at bounding box center [373, 226] width 54 height 8
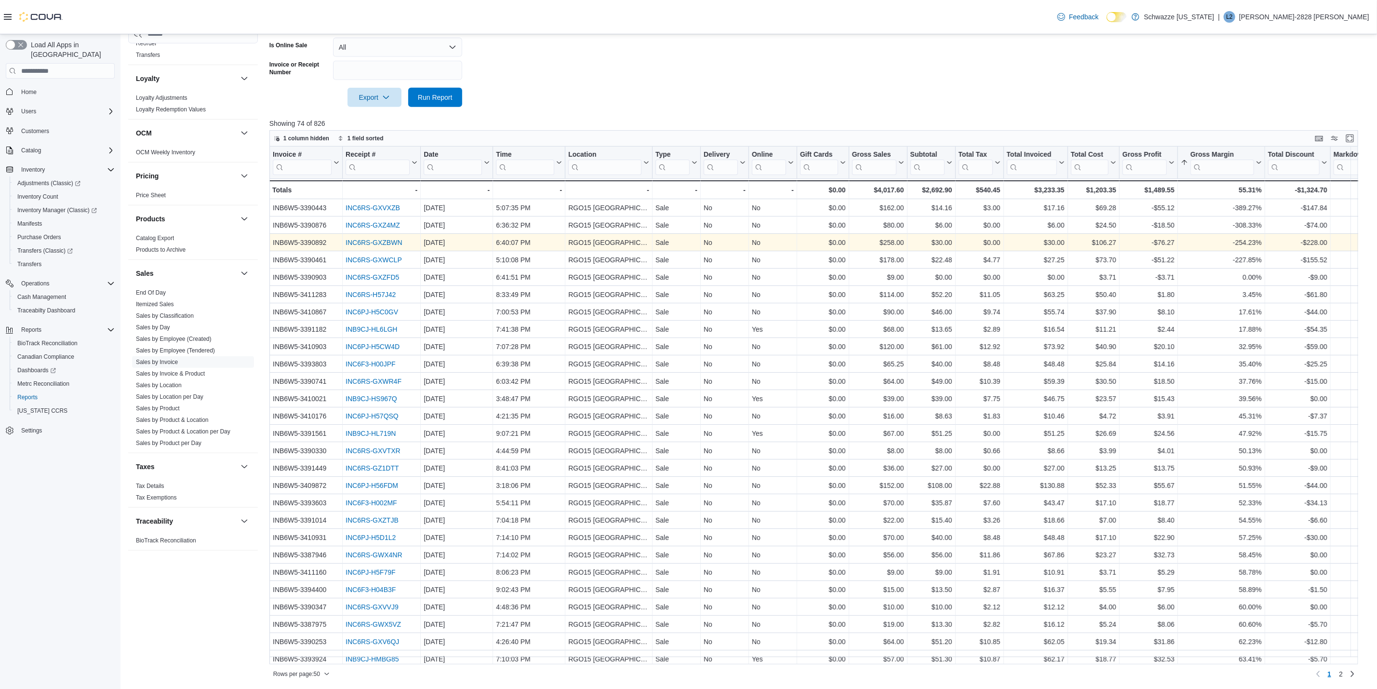
click at [384, 244] on link "INC6RS-GXZBWN" at bounding box center [374, 243] width 56 height 8
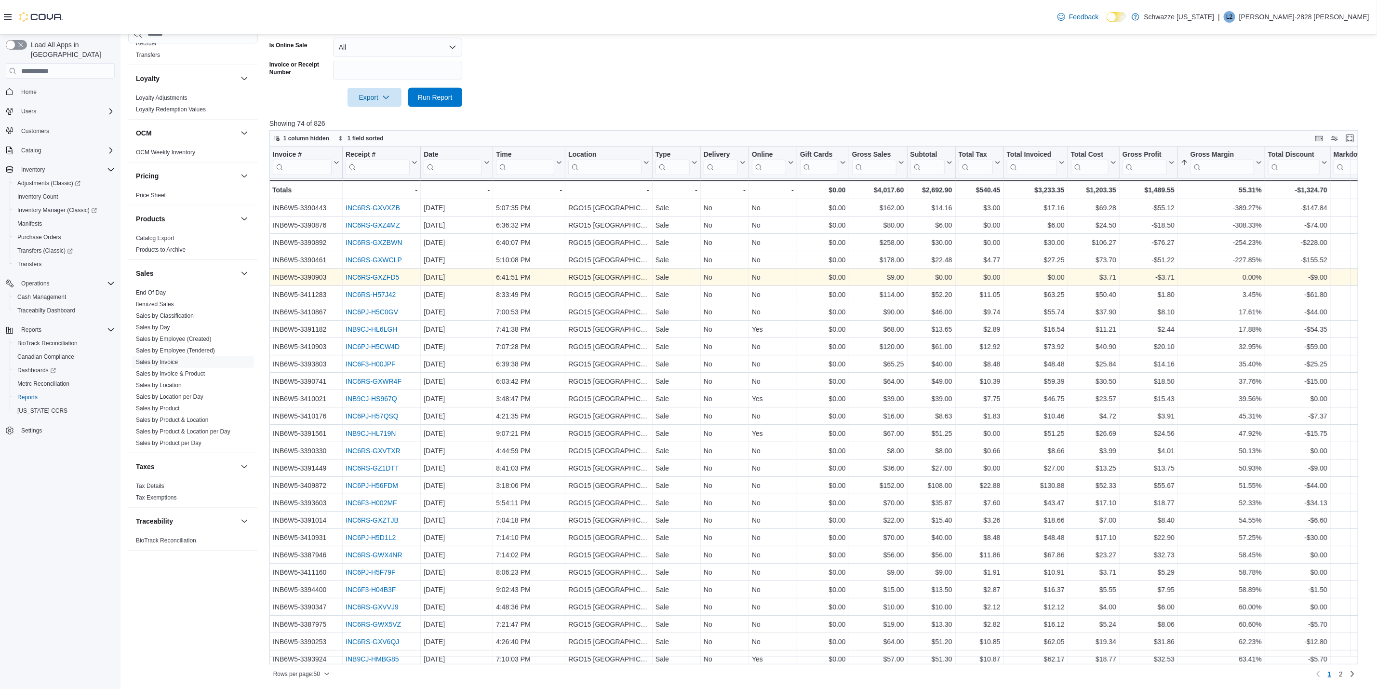
click at [389, 272] on div "INC6RS-GXZFD5" at bounding box center [382, 278] width 72 height 12
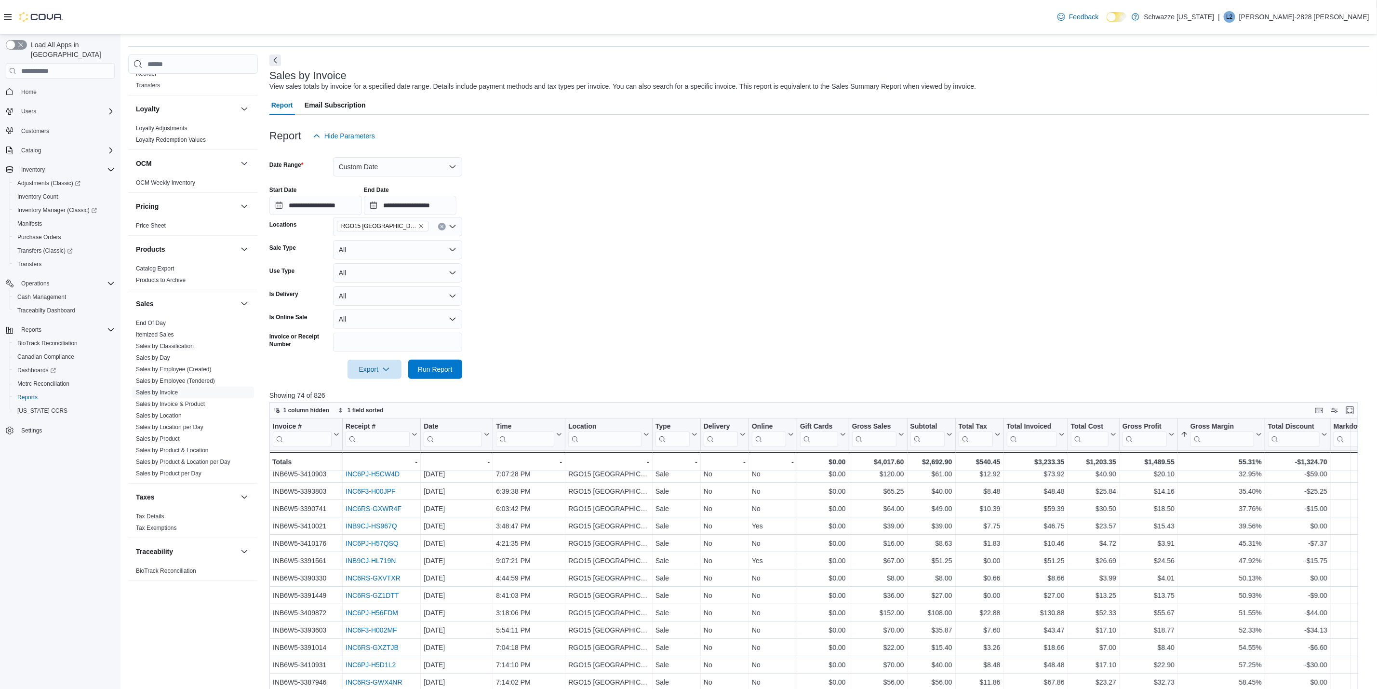
scroll to position [72, 0]
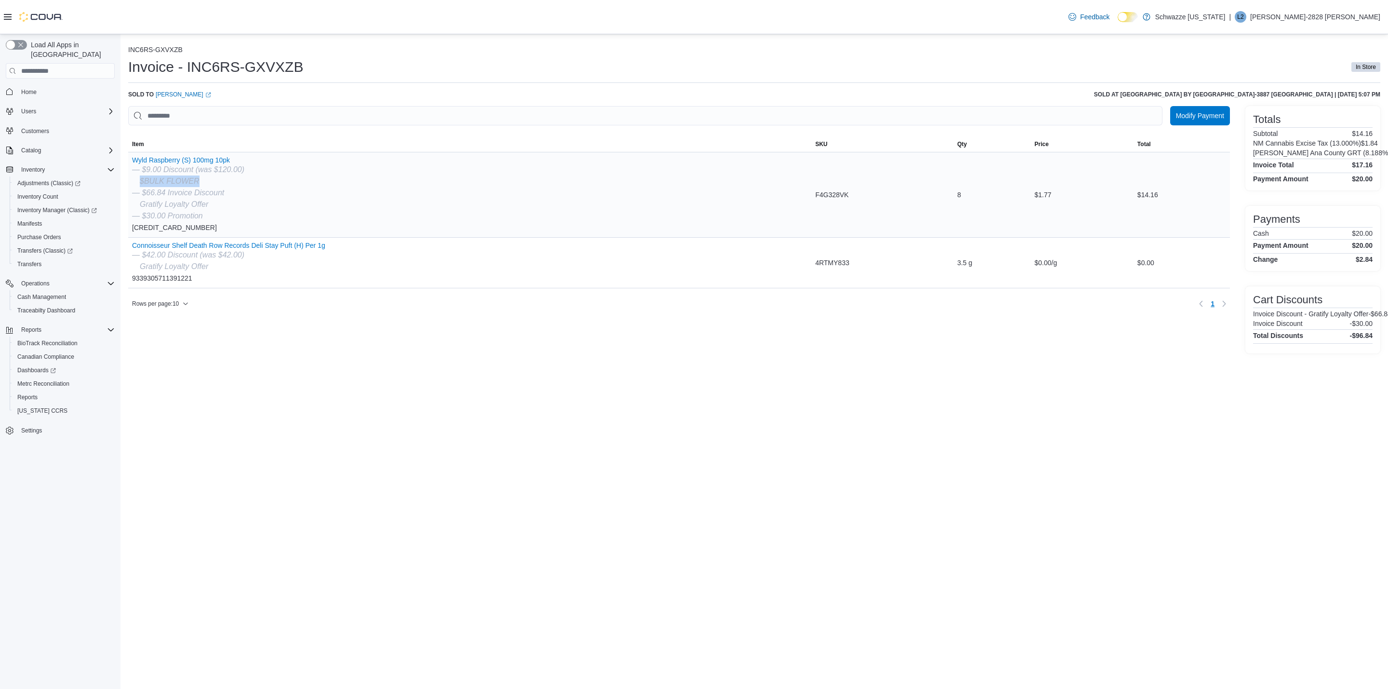
drag, startPoint x: 216, startPoint y: 182, endPoint x: 136, endPoint y: 183, distance: 79.5
click at [136, 183] on div "$BULK FLOWER" at bounding box center [188, 181] width 112 height 12
click at [247, 224] on div "Wyld Raspberry (S) 100mg 10pk — $9.00 Discount (was $120.00) $BULK FLOWER — $66…" at bounding box center [469, 194] width 683 height 85
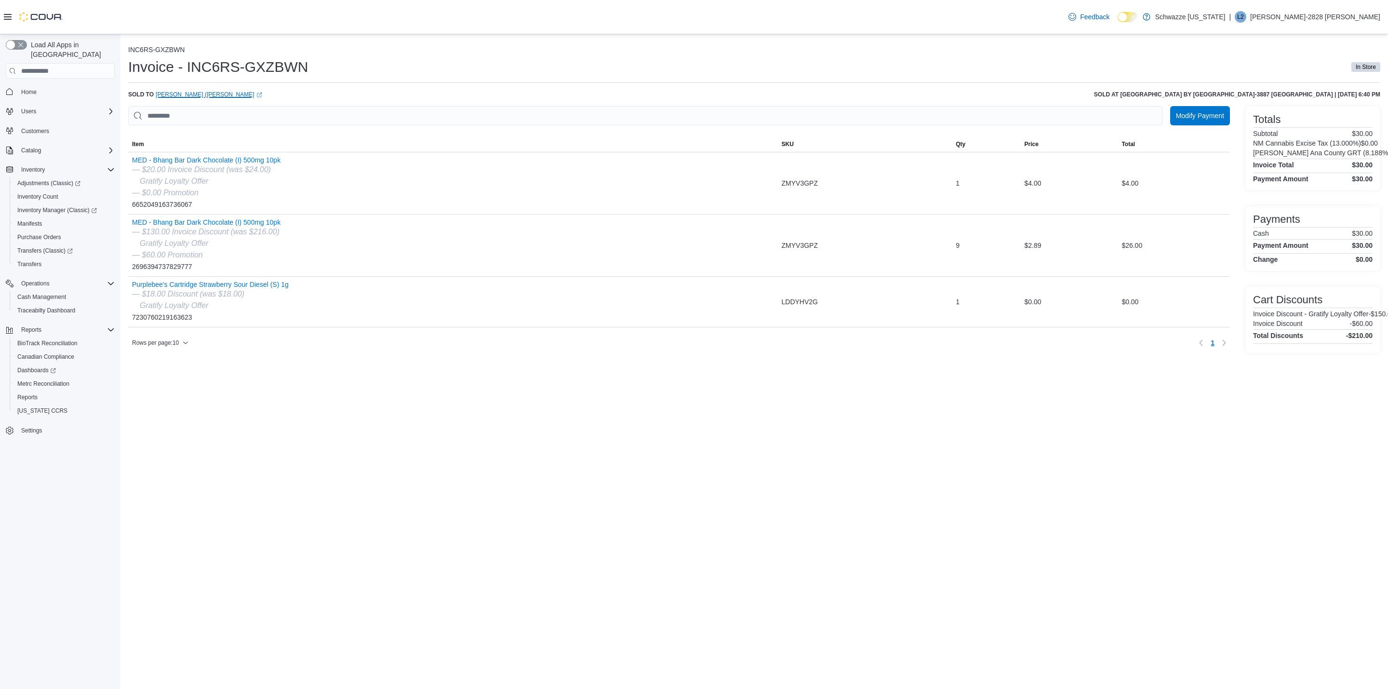
click at [175, 97] on link "[PERSON_NAME] (Vet) [PERSON_NAME] (opens in a new tab or window)" at bounding box center [209, 95] width 106 height 8
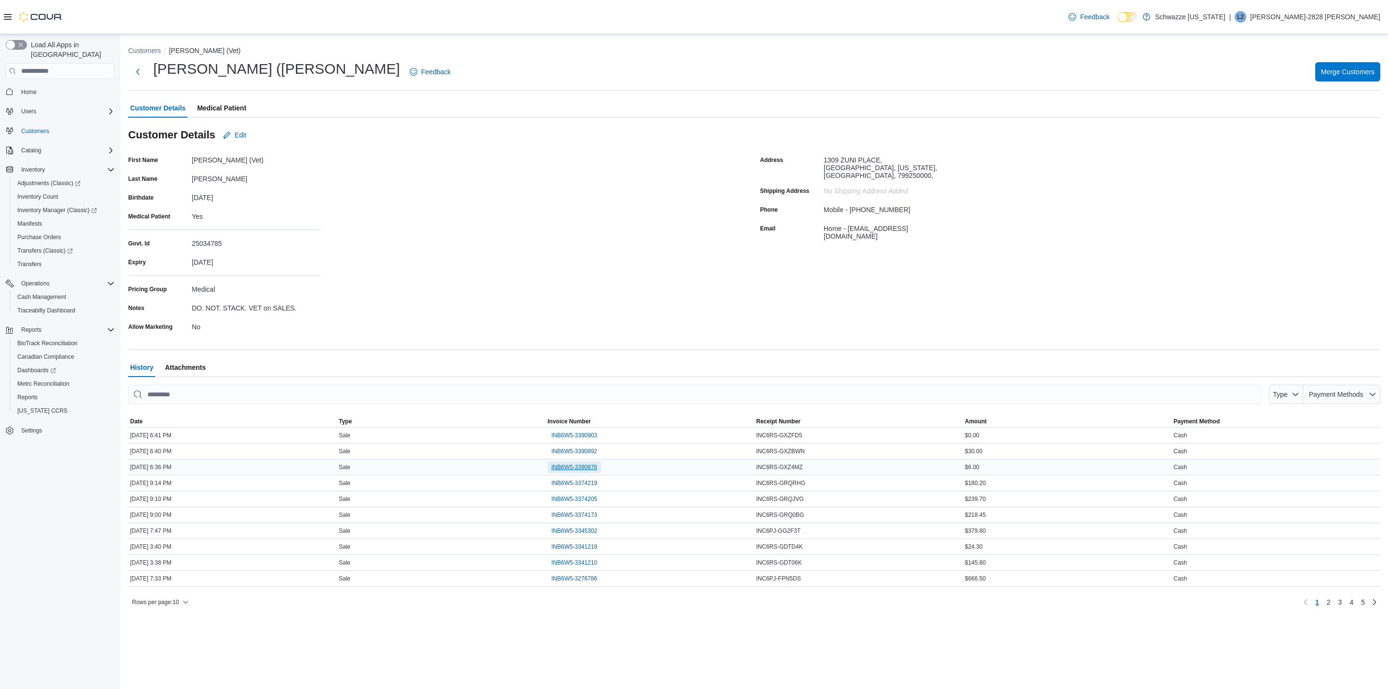
click at [569, 464] on span "INB6W5-3390876" at bounding box center [574, 467] width 46 height 8
click at [574, 457] on span "INB6W5-3390892" at bounding box center [574, 451] width 46 height 12
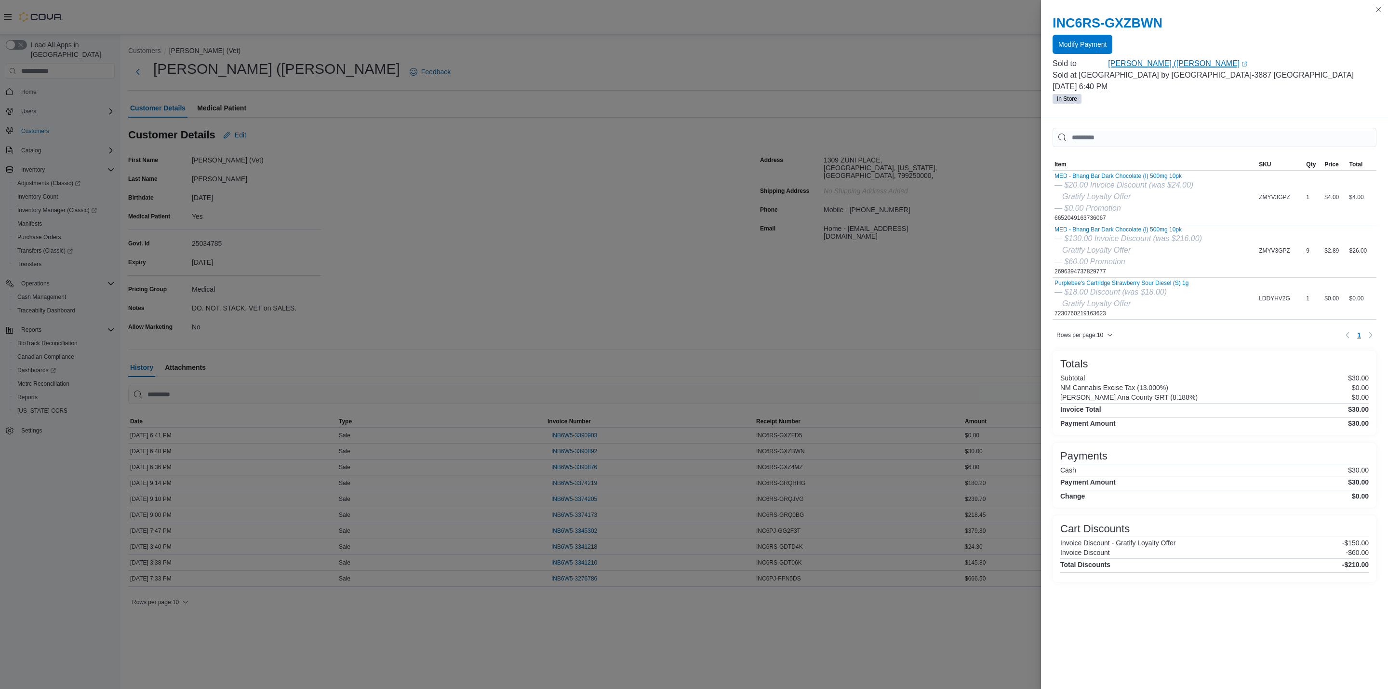
click at [1166, 62] on link "Carlos (Vet) Soto (opens in a new tab or window)" at bounding box center [1242, 64] width 268 height 12
click at [1149, 66] on link "Carlos (Vet) Soto (opens in a new tab or window)" at bounding box center [1242, 64] width 268 height 12
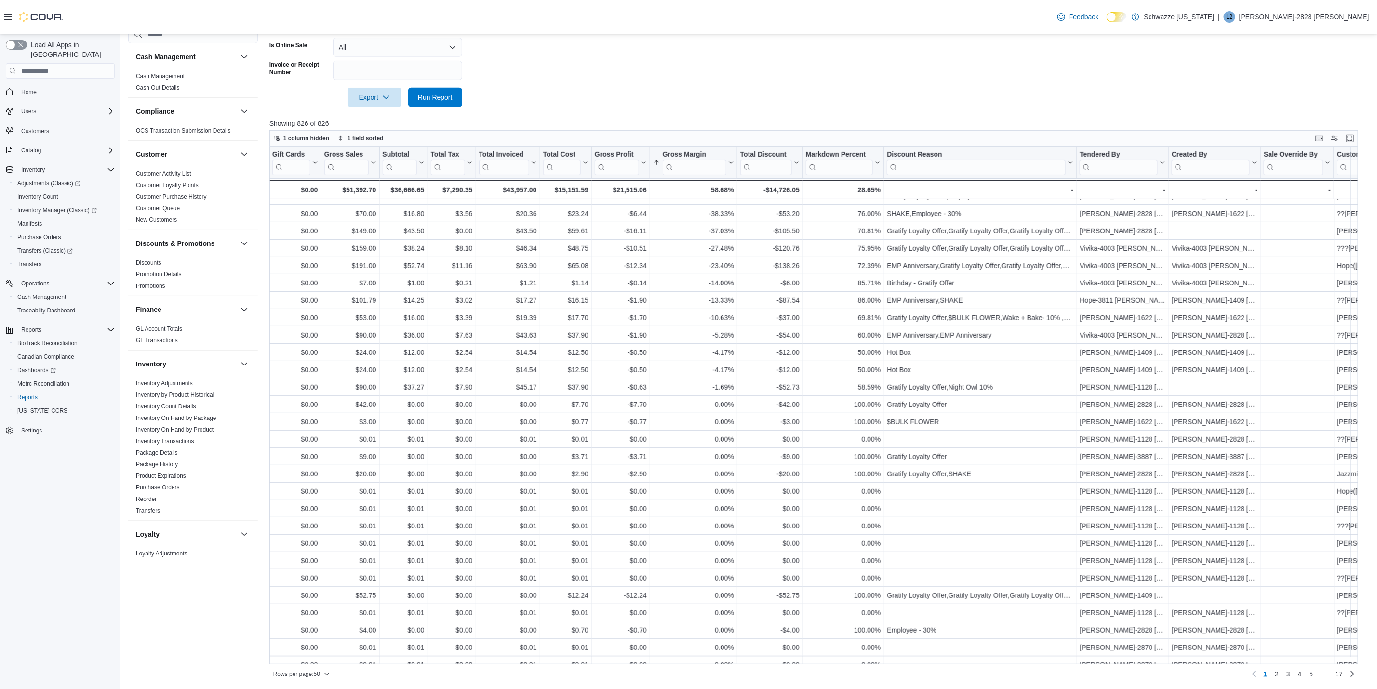
scroll to position [289, 567]
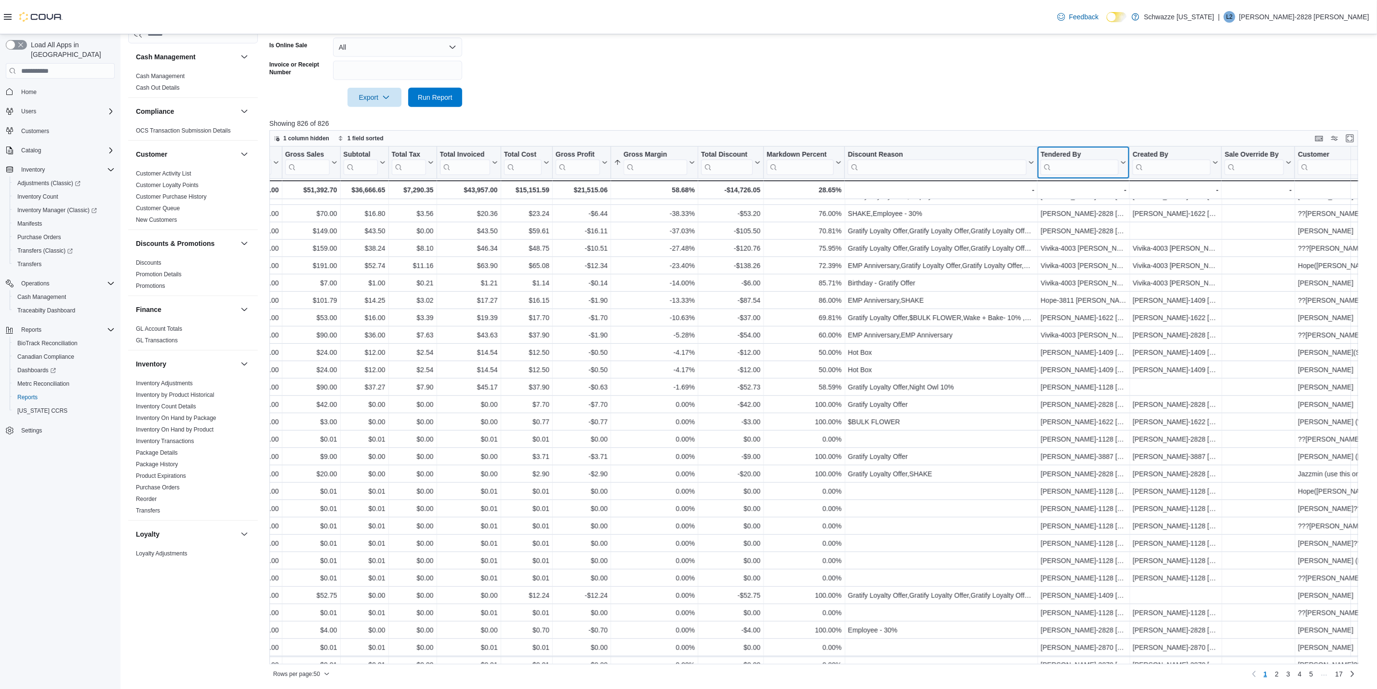
click at [1082, 166] on input "search" at bounding box center [1080, 167] width 78 height 15
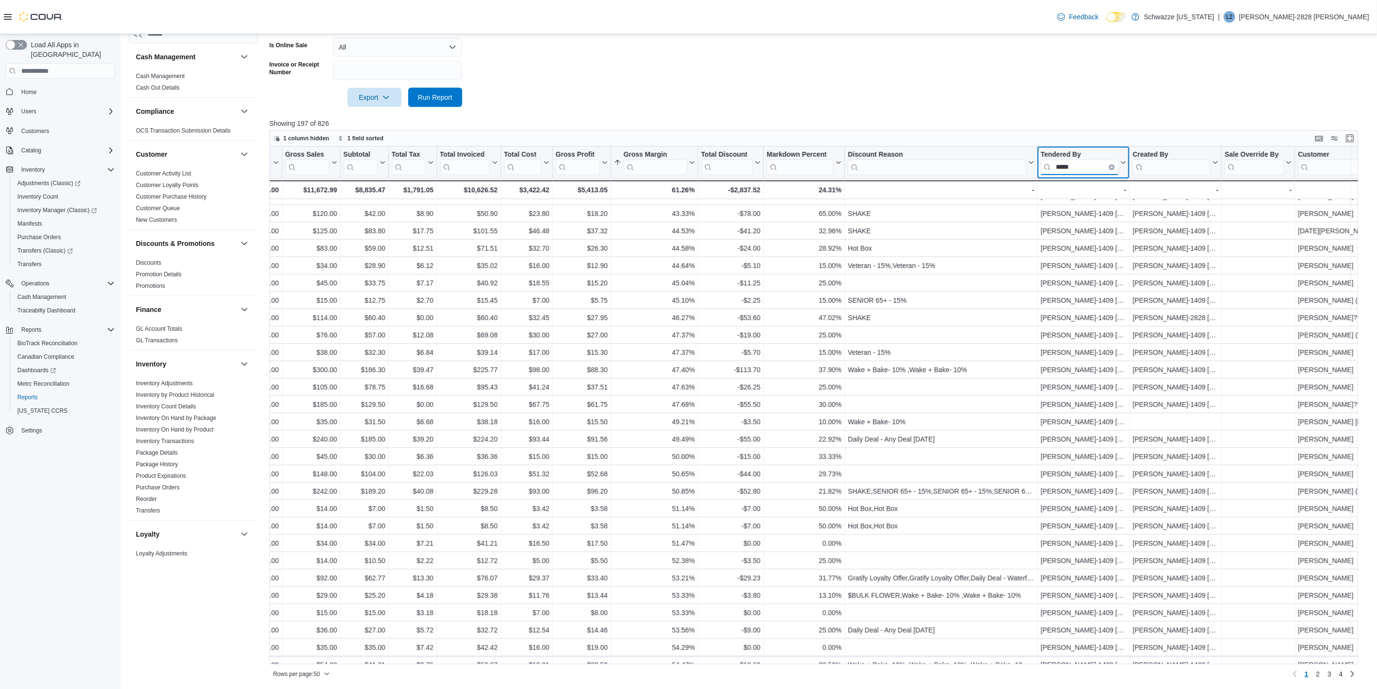
type input "*****"
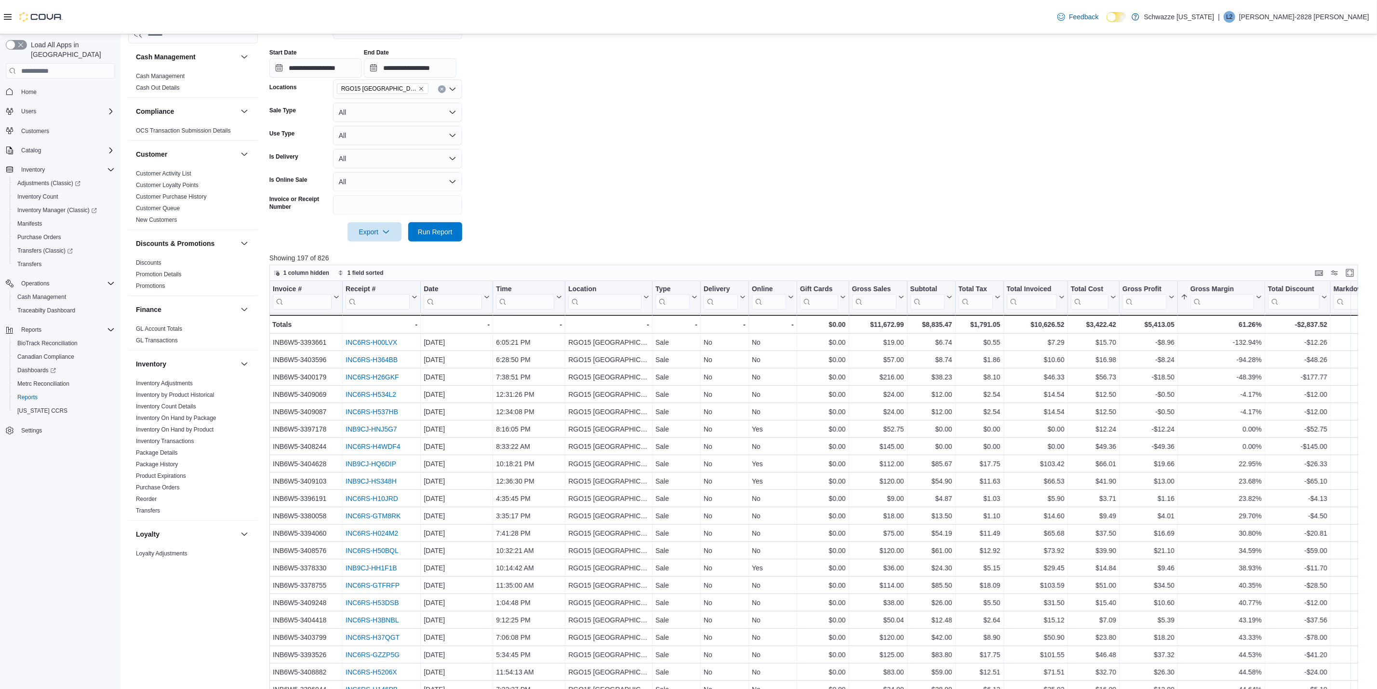
scroll to position [187, 0]
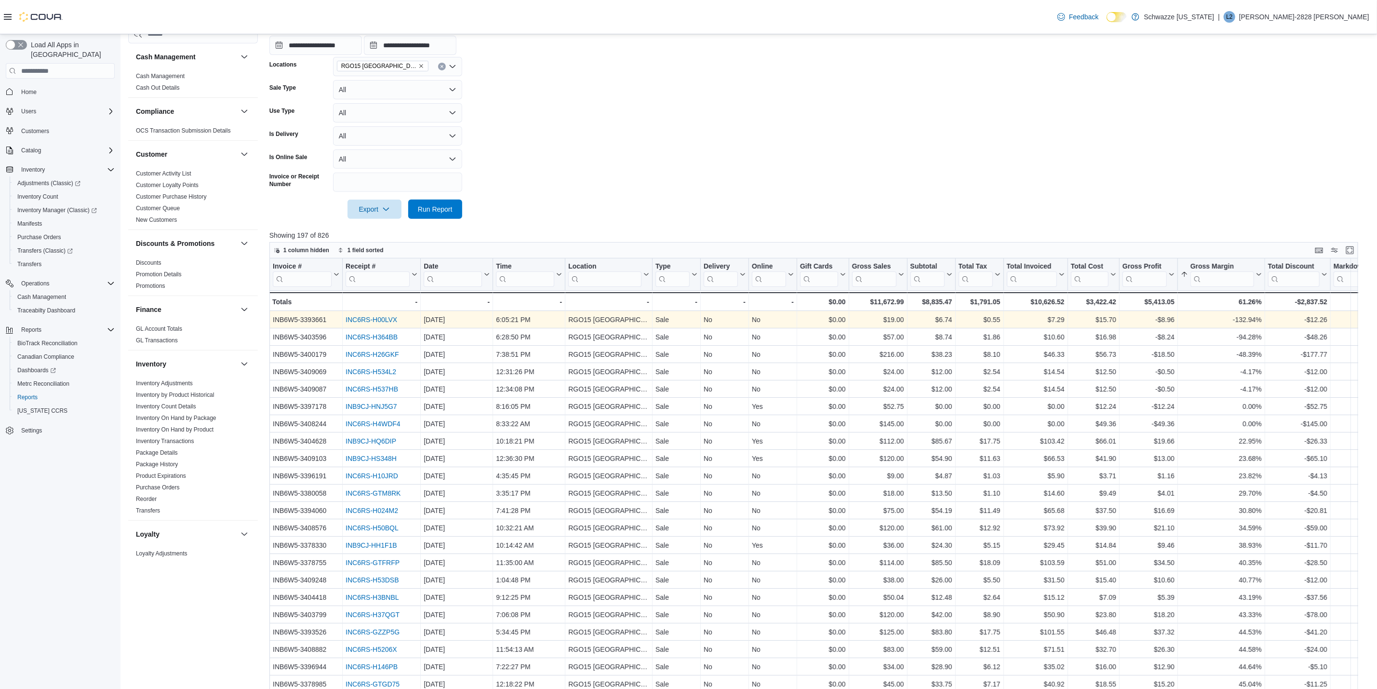
click at [356, 317] on link "INC6RS-H00LVX" at bounding box center [372, 320] width 52 height 8
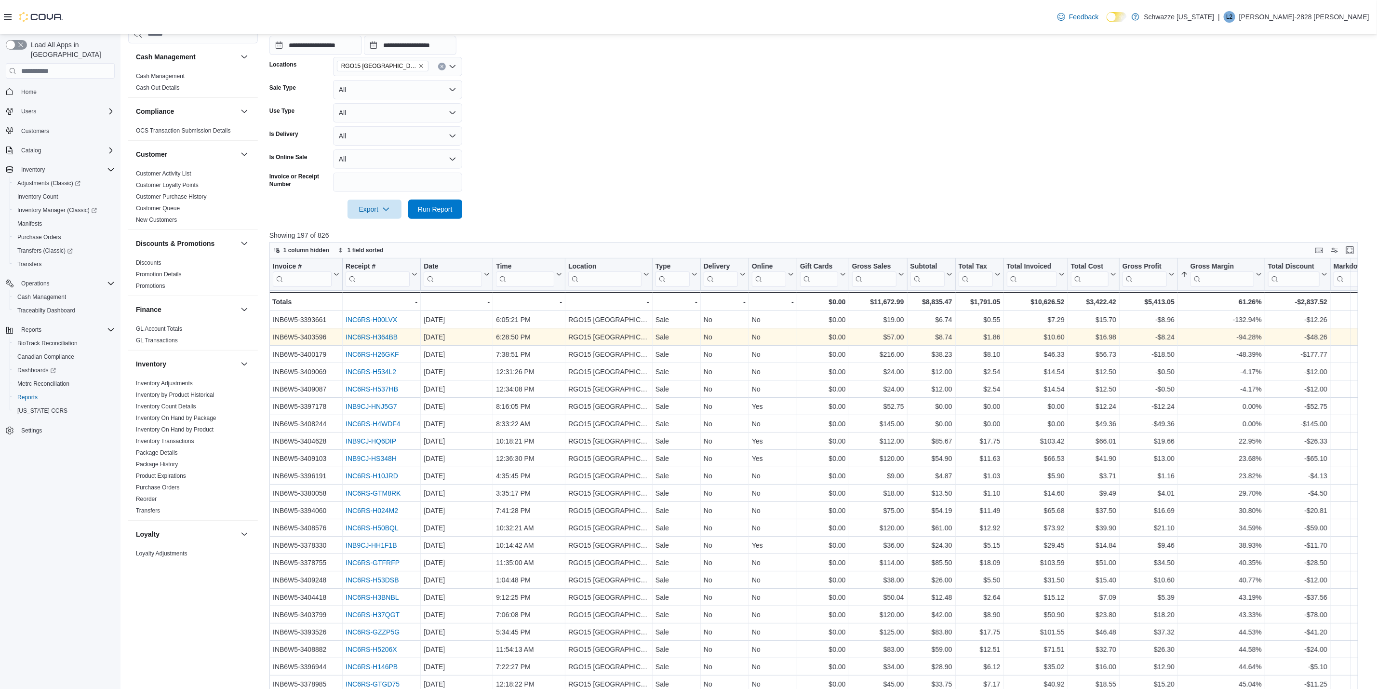
click at [383, 332] on div "INB6W5-3403596 - Invoice #, column 1, row 2 INC6RS-H364BB - Receipt # URL, colu…" at bounding box center [1292, 337] width 2046 height 17
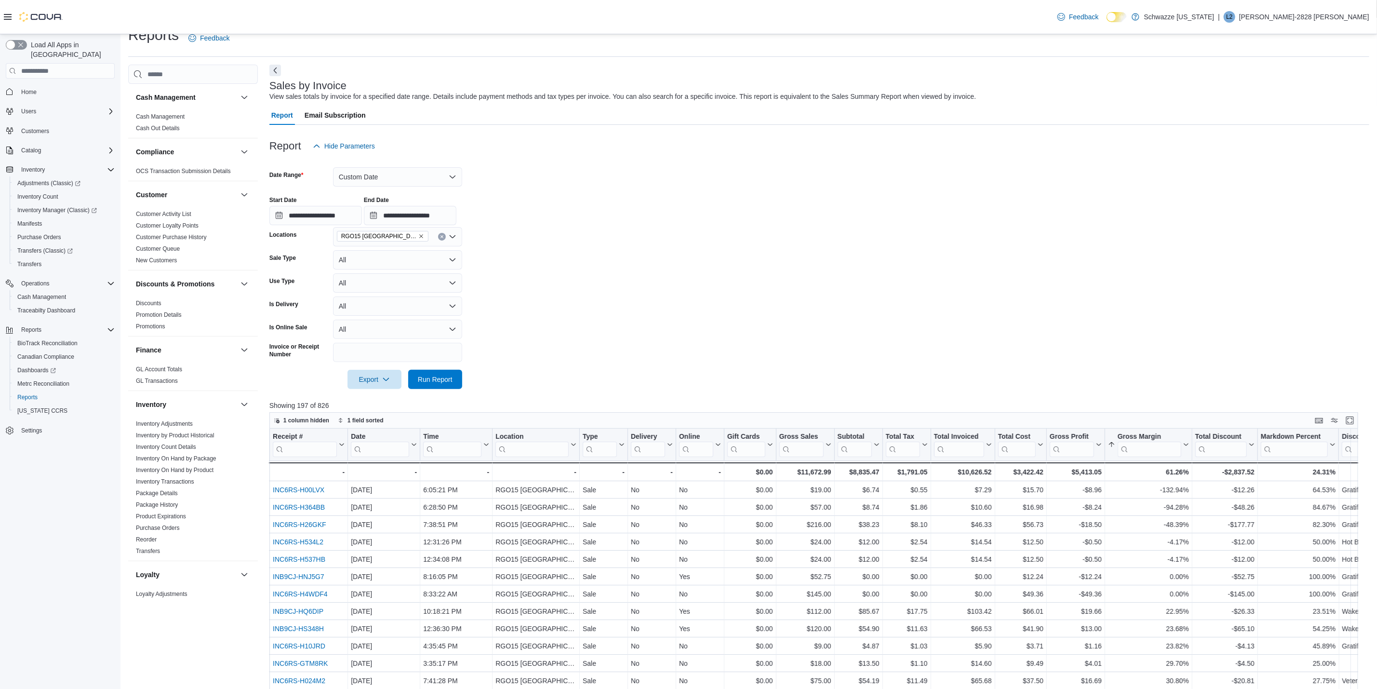
scroll to position [0, 0]
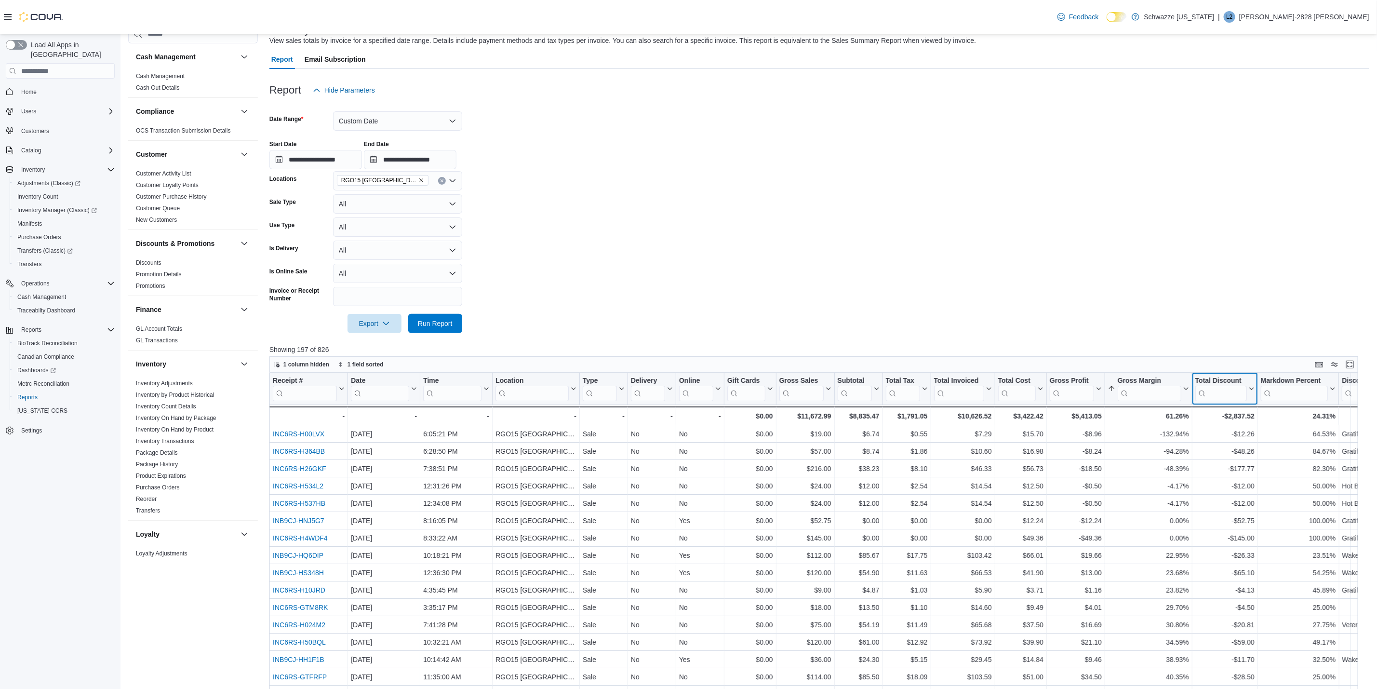
click at [1250, 394] on button "Total Discount" at bounding box center [1224, 388] width 59 height 25
click at [1242, 434] on span "Sort High-Low" at bounding box center [1231, 437] width 37 height 8
click at [1248, 389] on icon at bounding box center [1251, 389] width 8 height 6
click at [1248, 437] on span "Sort High-Low" at bounding box center [1231, 437] width 37 height 8
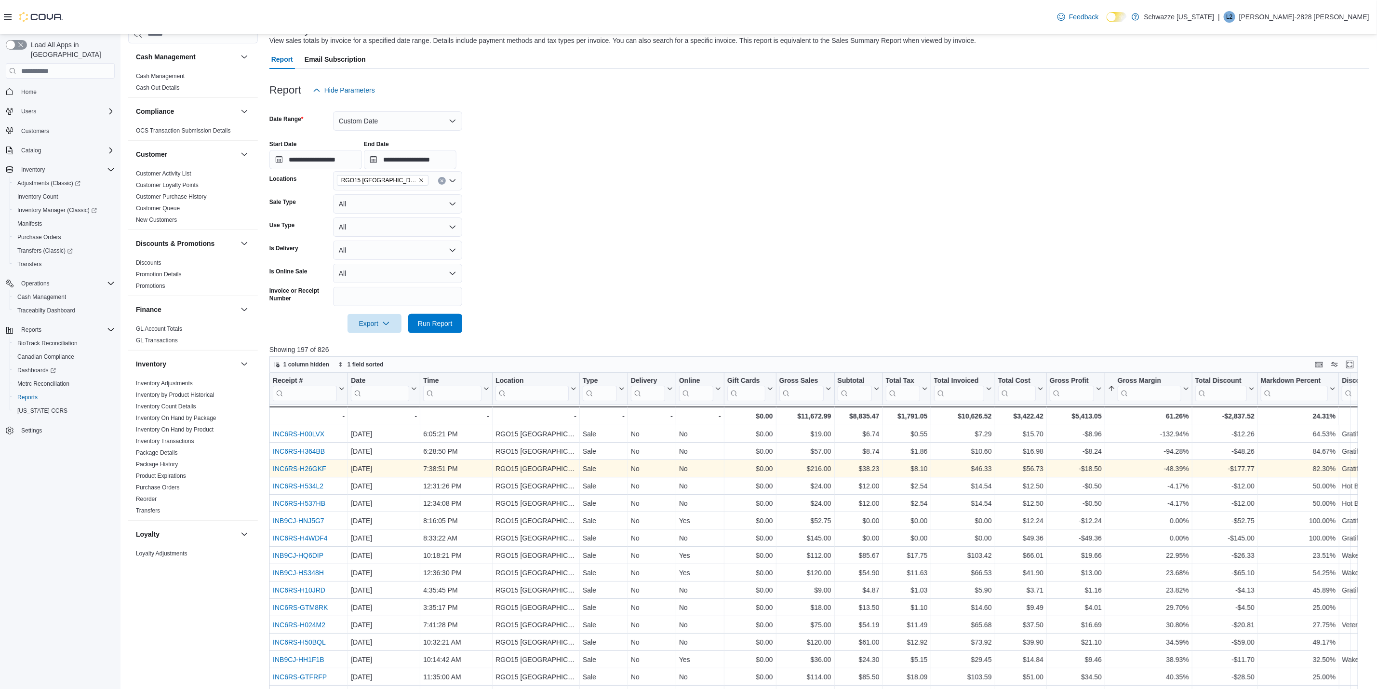
click at [318, 467] on link "INC6RS-H26GKF" at bounding box center [299, 469] width 53 height 8
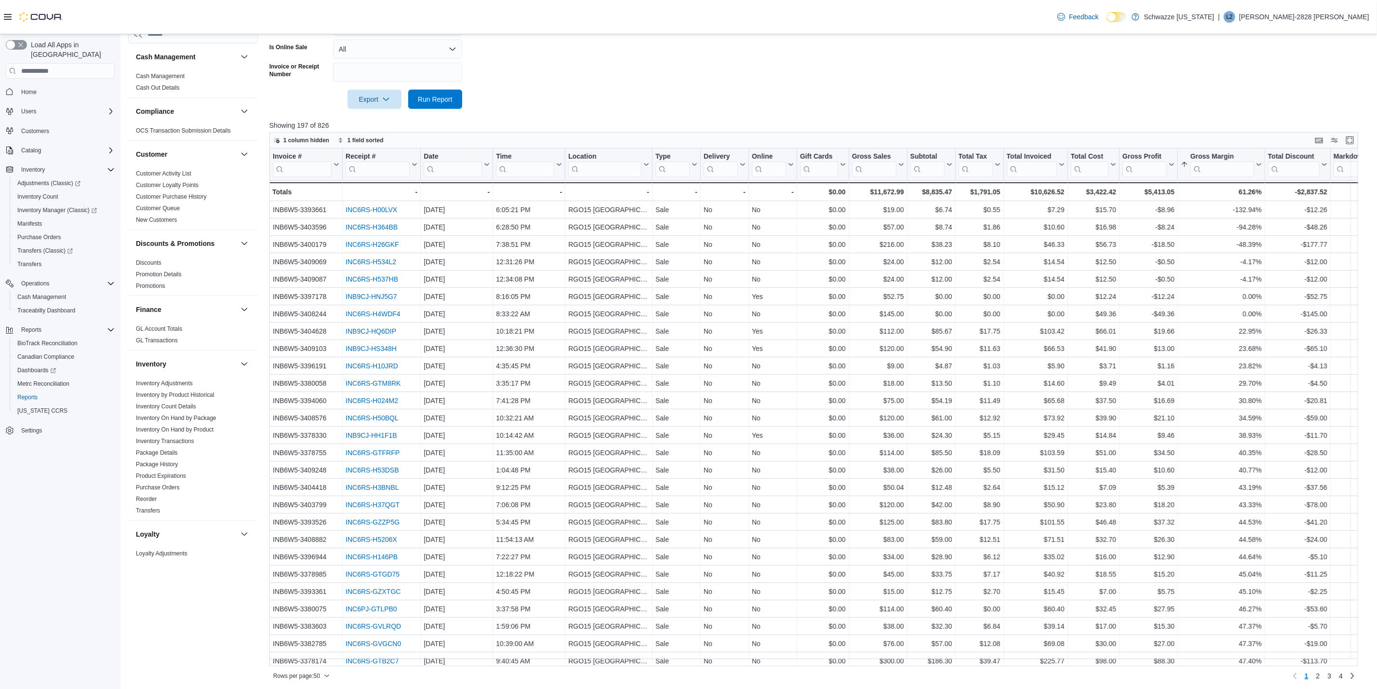
scroll to position [298, 0]
click at [439, 100] on span "Run Report" at bounding box center [435, 97] width 35 height 10
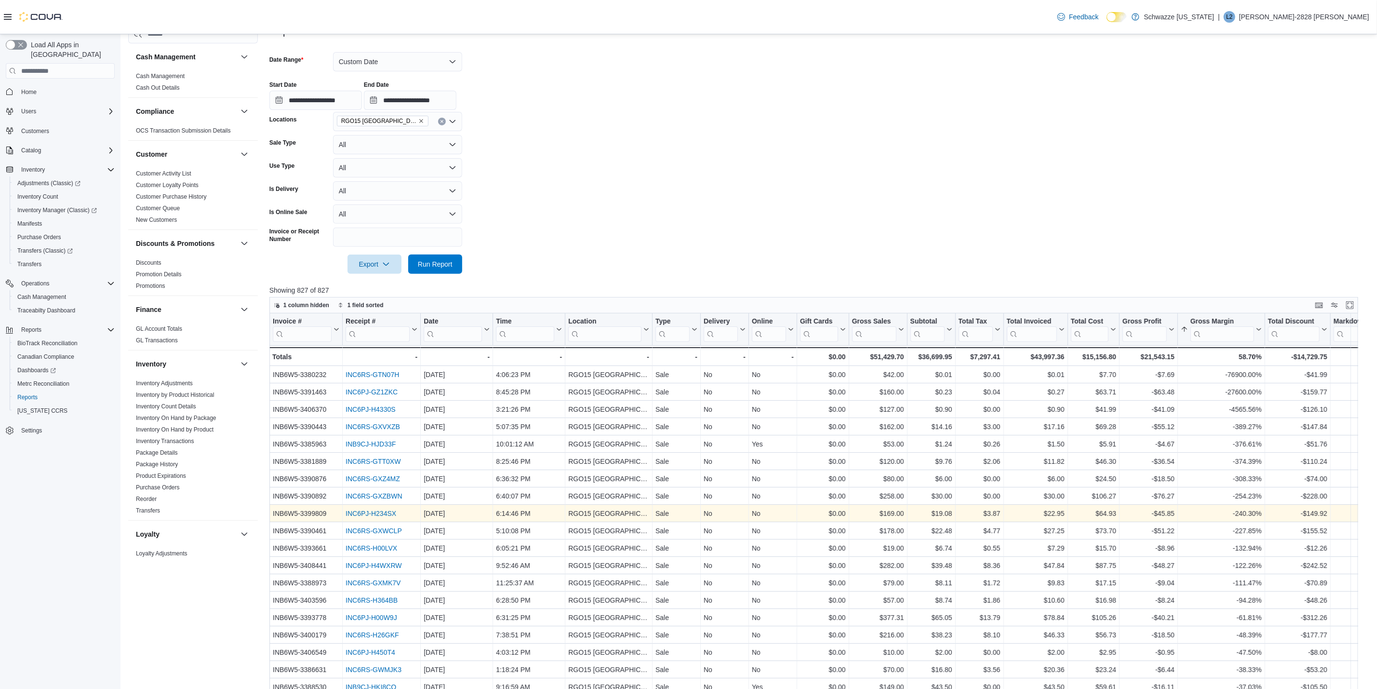
scroll to position [81, 0]
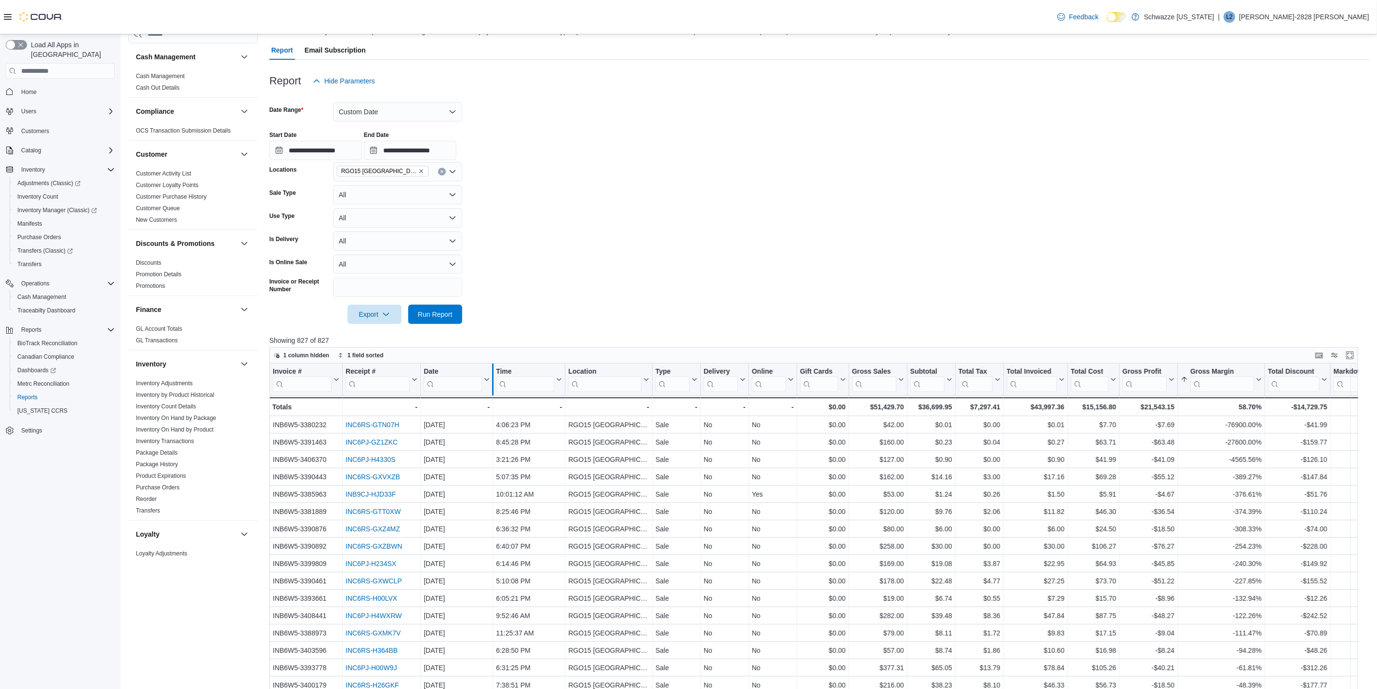
click at [489, 381] on div at bounding box center [493, 379] width 8 height 32
click at [482, 382] on button "Date" at bounding box center [457, 379] width 66 height 25
click at [486, 382] on button "Date" at bounding box center [457, 379] width 66 height 25
click at [474, 423] on button "Sort High-Low" at bounding box center [456, 428] width 58 height 12
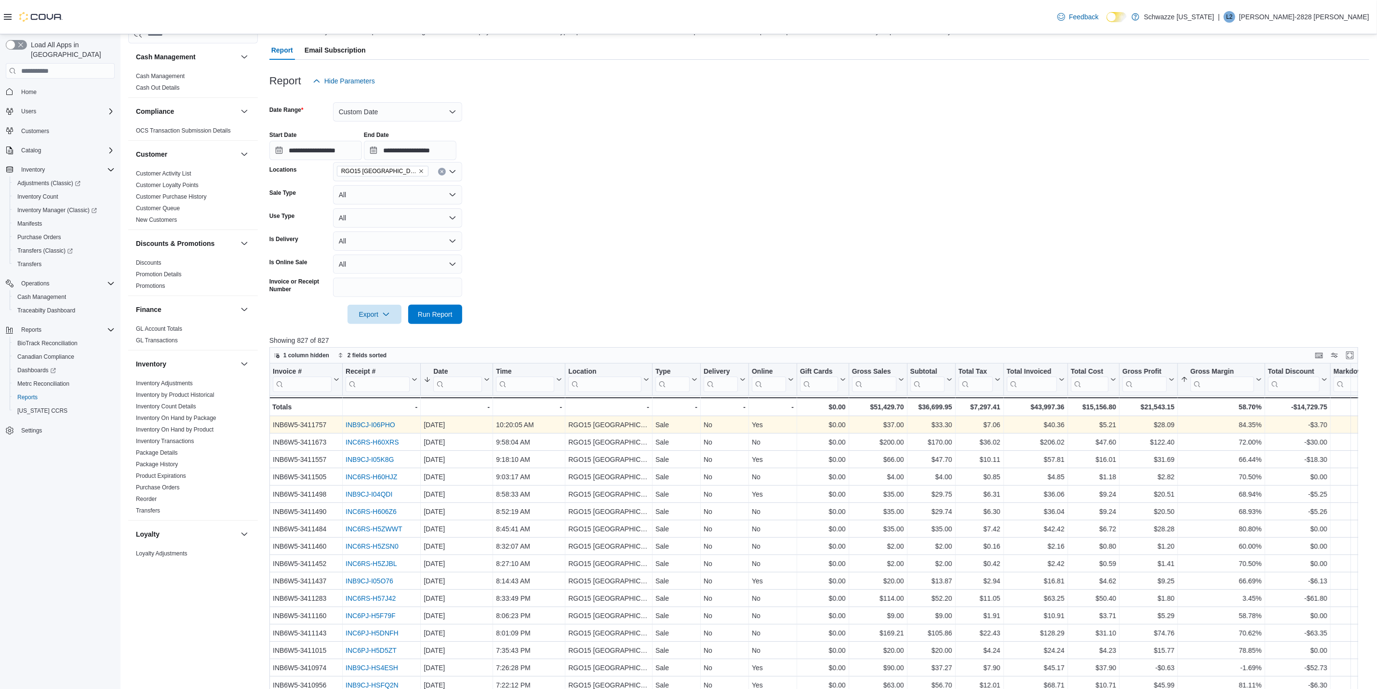
click at [371, 425] on link "INB9CJ-I06PHO" at bounding box center [371, 425] width 50 height 8
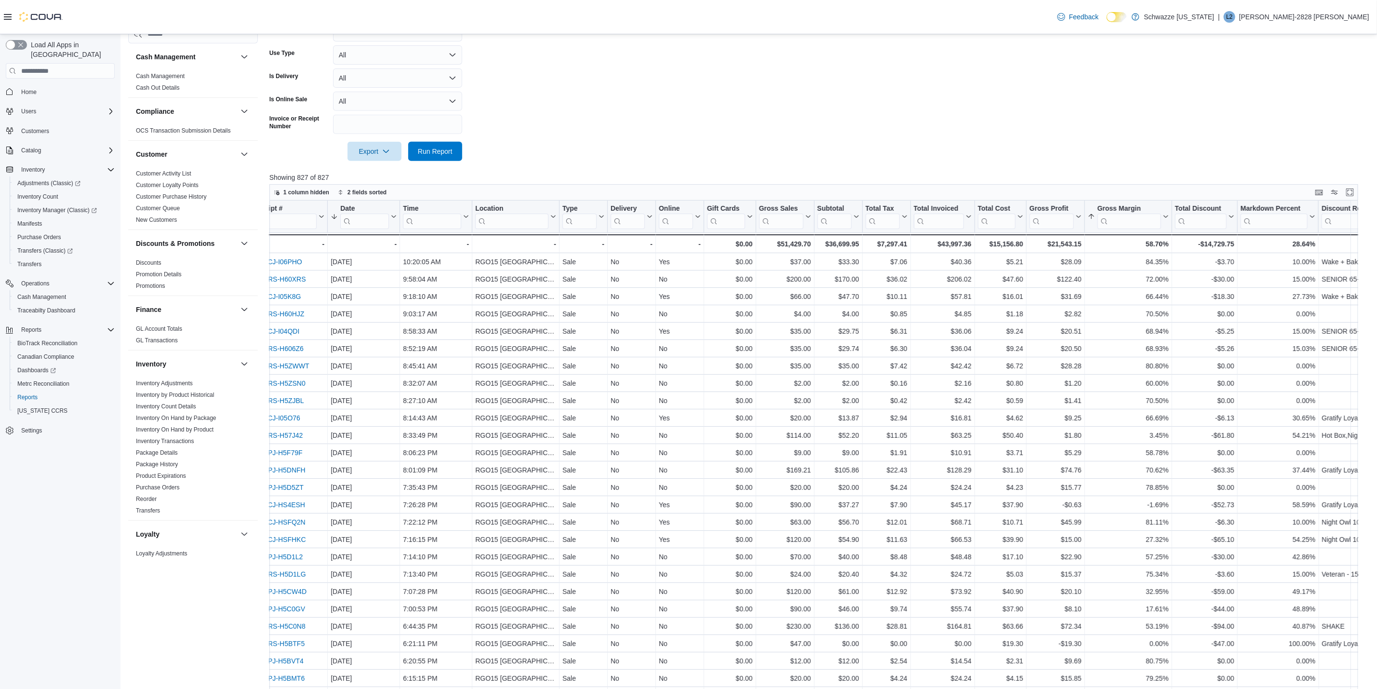
scroll to position [298, 0]
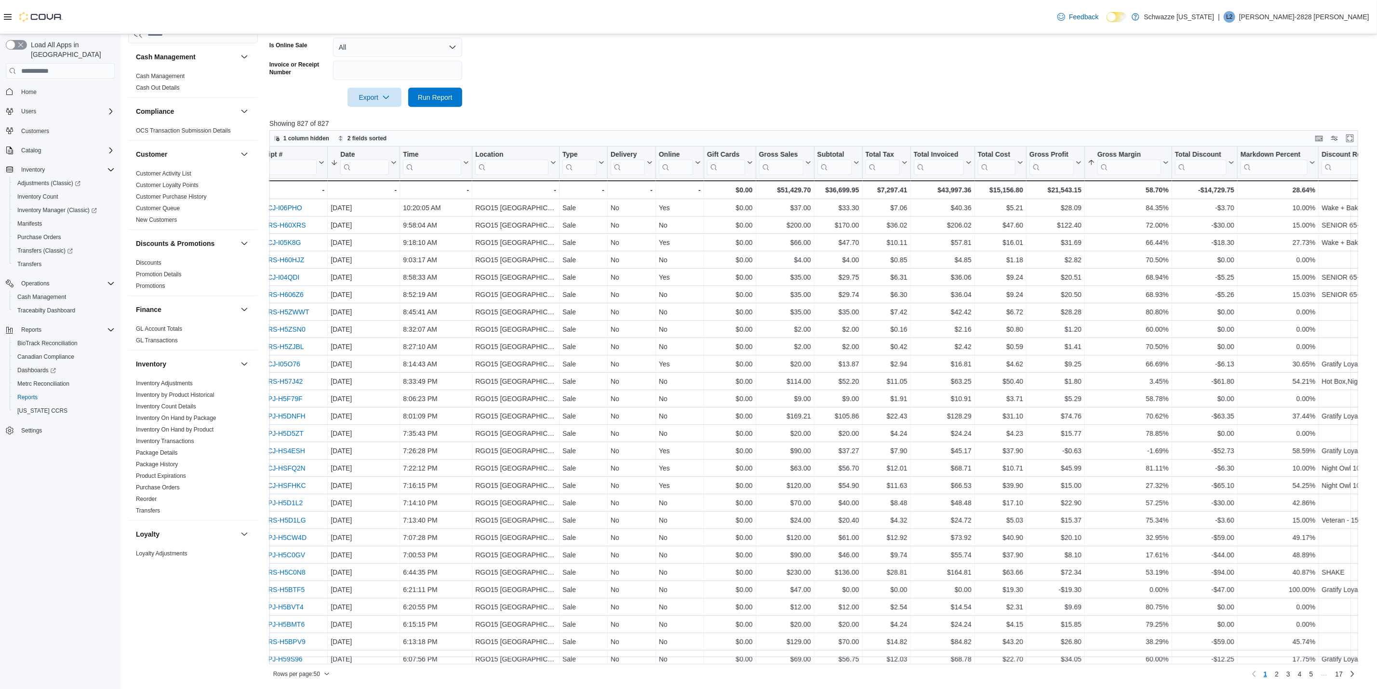
click at [706, 664] on div "Rows per page : 50 Page 1 of 17 1 2 3 4 5 … 17" at bounding box center [813, 672] width 1089 height 17
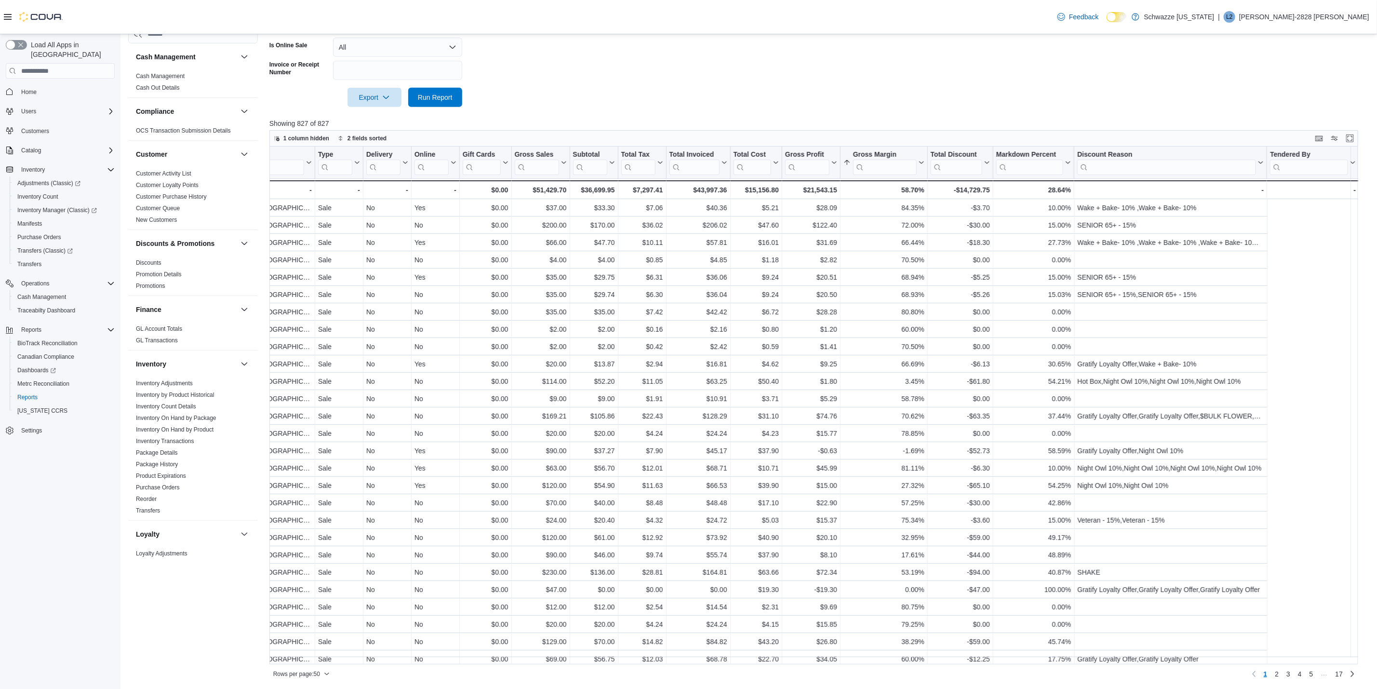
scroll to position [0, 0]
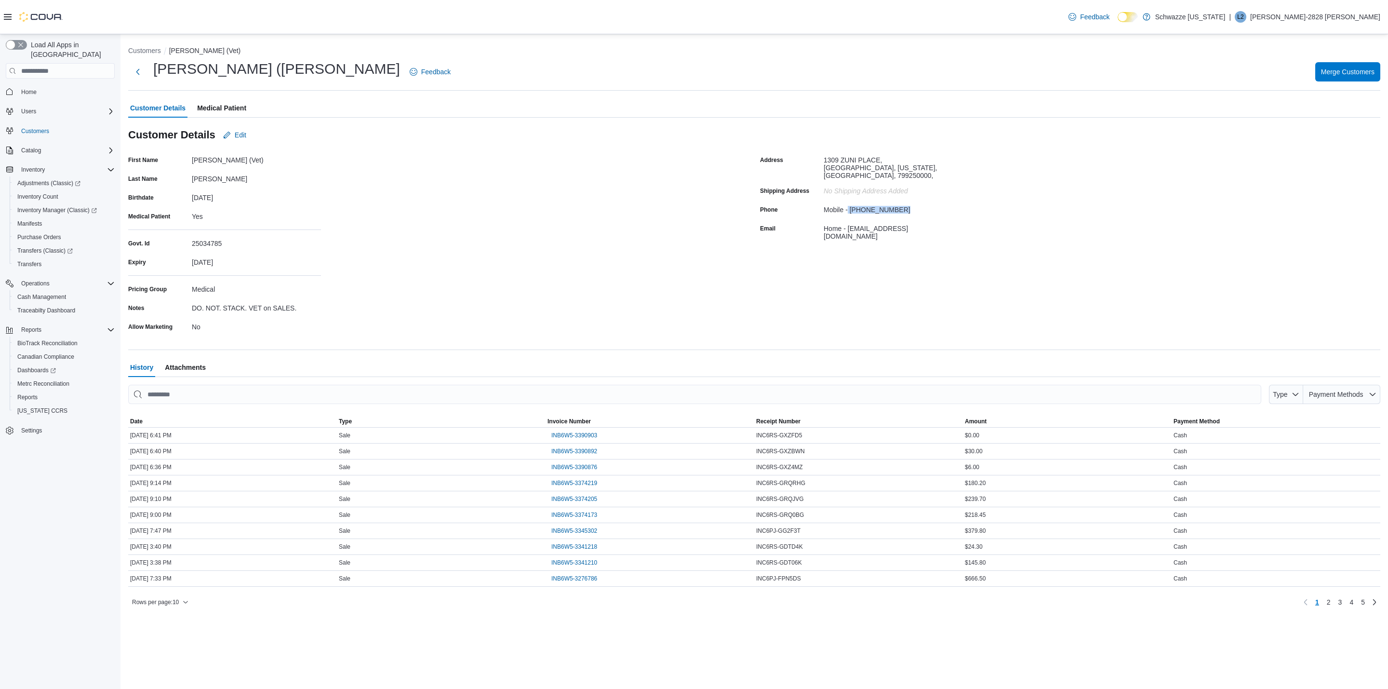
drag, startPoint x: 888, startPoint y: 199, endPoint x: 847, endPoint y: 204, distance: 41.4
click at [847, 204] on div "Mobile - [PHONE_NUMBER]" at bounding box center [888, 208] width 129 height 12
copy div "[PHONE_NUMBER]"
